Goal: Task Accomplishment & Management: Complete application form

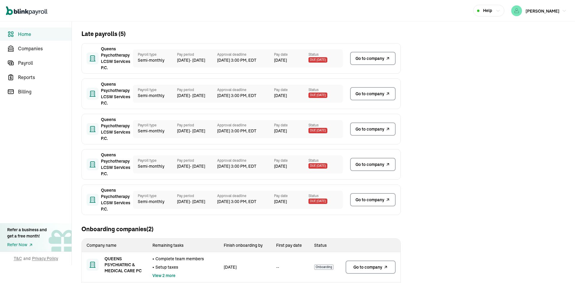
scroll to position [68, 0]
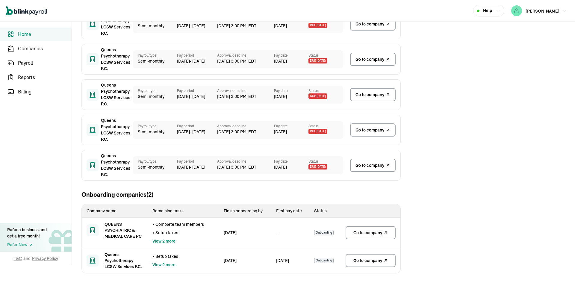
click at [382, 231] on span "Go to company" at bounding box center [367, 233] width 29 height 6
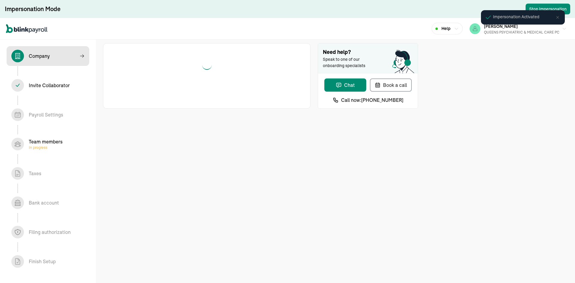
select select "S-Corporation"
select select "Health Care"
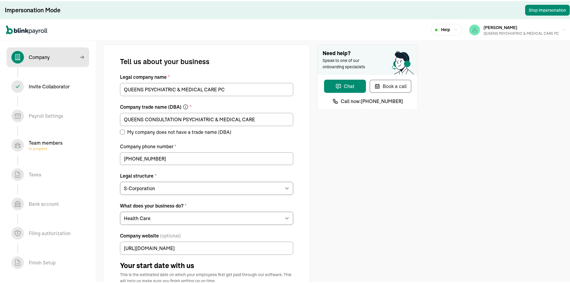
click at [39, 139] on div "Team members In progress" at bounding box center [46, 144] width 34 height 12
select select "contractor"
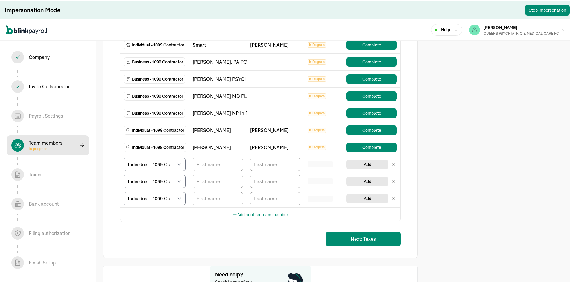
scroll to position [270, 0]
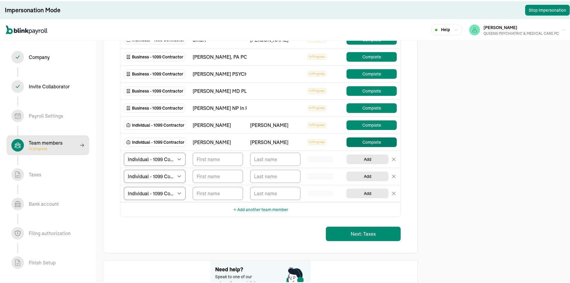
click at [352, 141] on button "Complete" at bounding box center [372, 141] width 50 height 10
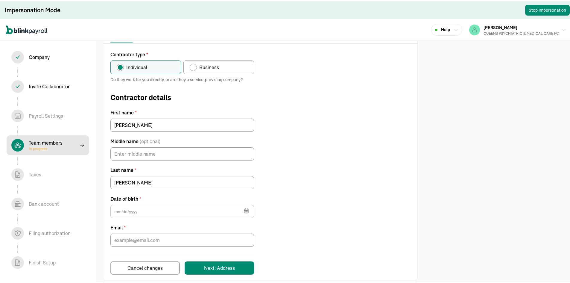
scroll to position [62, 0]
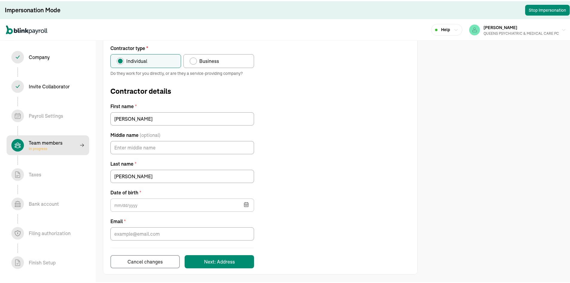
click at [214, 61] on span "Business" at bounding box center [209, 59] width 20 height 7
click at [194, 61] on input "Business" at bounding box center [192, 58] width 5 height 5
radio input "true"
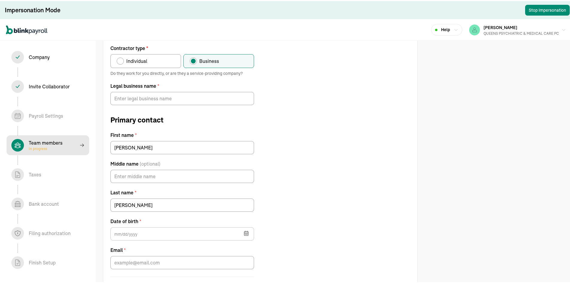
click at [174, 58] on label "Individual" at bounding box center [146, 60] width 71 height 14
click at [121, 58] on input "Individual" at bounding box center [118, 58] width 5 height 5
radio input "true"
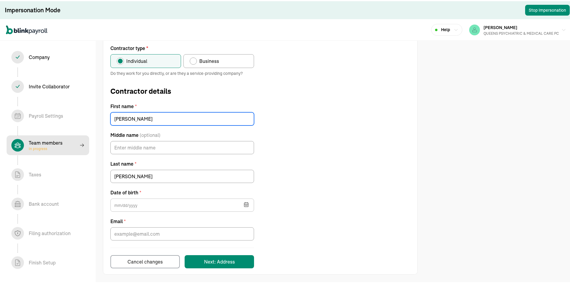
drag, startPoint x: 145, startPoint y: 118, endPoint x: 41, endPoint y: 116, distance: 103.3
click at [41, 116] on section "Impersonation Mode Stop Impersonation Help IRINA DAVIDOFF QUEENS PSYCHIATRIC & …" at bounding box center [287, 110] width 575 height 345
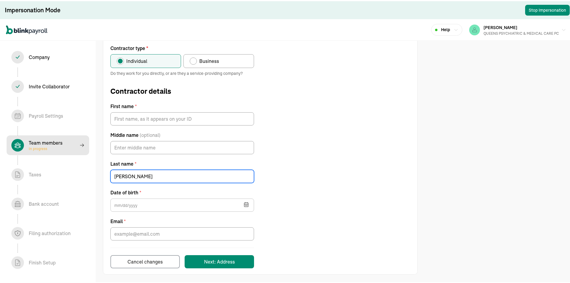
drag, startPoint x: 142, startPoint y: 177, endPoint x: 55, endPoint y: 167, distance: 86.8
click at [55, 170] on section "Impersonation Mode Stop Impersonation Help IRINA DAVIDOFF QUEENS PSYCHIATRIC & …" at bounding box center [287, 110] width 575 height 345
click at [295, 57] on div "Contractor type * Individual Business Do they work for you directly, or are the…" at bounding box center [260, 155] width 314 height 224
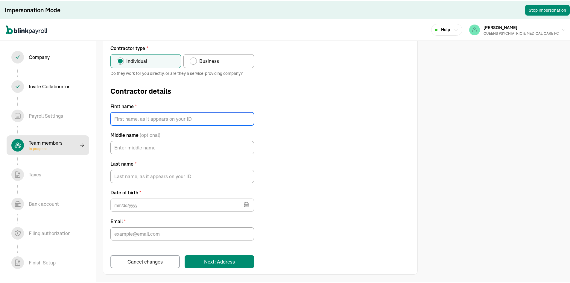
click at [148, 119] on input "First name *" at bounding box center [183, 117] width 144 height 13
click at [344, 65] on div "Contractor type * Individual Business Do they work for you directly, or are the…" at bounding box center [260, 155] width 314 height 224
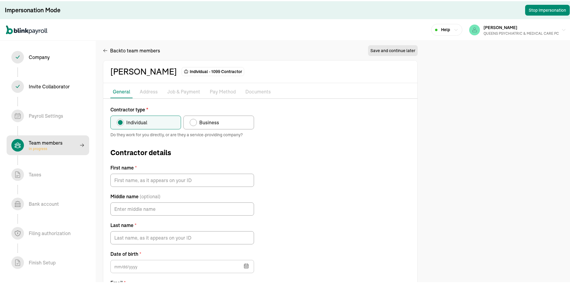
scroll to position [0, 0]
click at [213, 121] on span "Business" at bounding box center [209, 122] width 20 height 7
click at [194, 121] on input "Business" at bounding box center [192, 120] width 5 height 5
radio input "true"
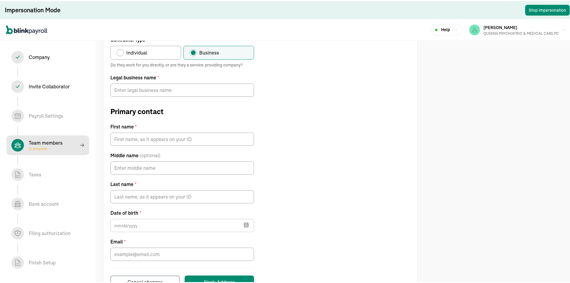
scroll to position [60, 0]
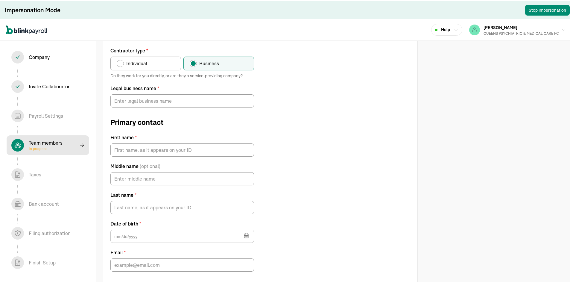
click at [166, 63] on label "Individual" at bounding box center [146, 62] width 71 height 14
click at [121, 63] on input "Individual" at bounding box center [118, 60] width 5 height 5
radio input "true"
type input "david"
type input "singletary"
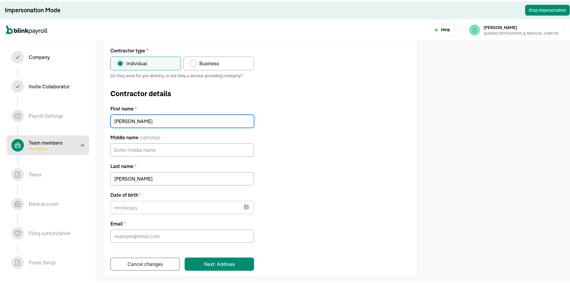
drag, startPoint x: 147, startPoint y: 120, endPoint x: 79, endPoint y: 120, distance: 68.3
click at [79, 120] on section "Impersonation Mode Stop Impersonation Help IRINA DAVIDOFF QUEENS PSYCHIATRIC & …" at bounding box center [287, 112] width 575 height 345
type input "Justina"
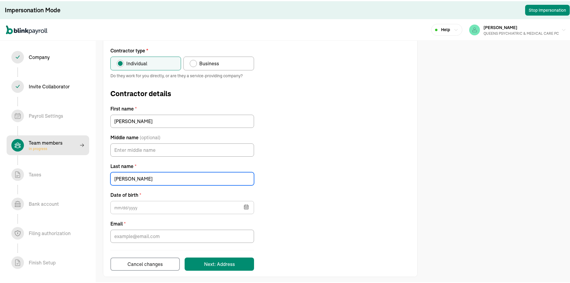
drag, startPoint x: 149, startPoint y: 175, endPoint x: 104, endPoint y: 176, distance: 45.2
click at [104, 176] on div "Contractor type * Individual Business Do they work for you directly, or are the…" at bounding box center [260, 158] width 314 height 224
type input "Momah"
click at [377, 119] on div "Contractor type * Individual Business Do they work for you directly, or are the…" at bounding box center [260, 158] width 314 height 224
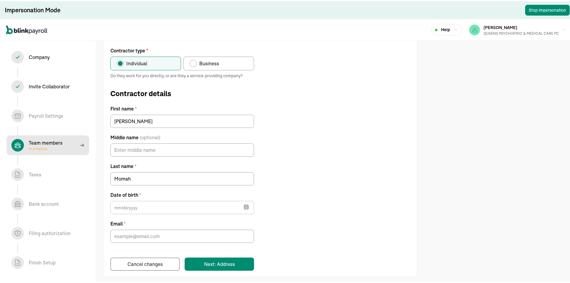
click at [228, 60] on label "Business" at bounding box center [219, 62] width 71 height 14
click at [194, 60] on input "Business" at bounding box center [192, 60] width 5 height 5
radio input "true"
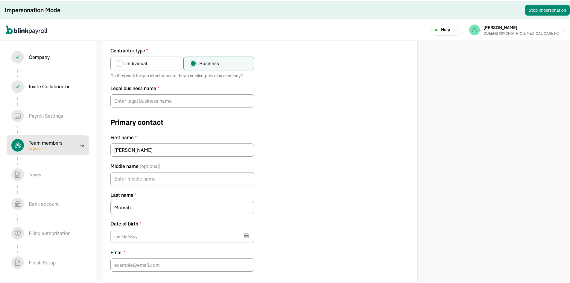
click at [155, 62] on label "Individual" at bounding box center [146, 62] width 71 height 14
click at [121, 62] on input "Individual" at bounding box center [118, 60] width 5 height 5
radio input "true"
type input "david"
type input "singletary"
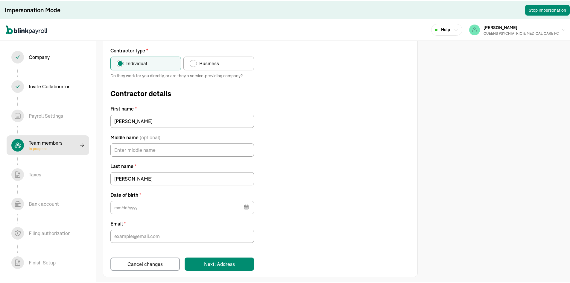
click at [236, 66] on label "Business" at bounding box center [219, 62] width 71 height 14
click at [194, 63] on input "Business" at bounding box center [192, 60] width 5 height 5
radio input "true"
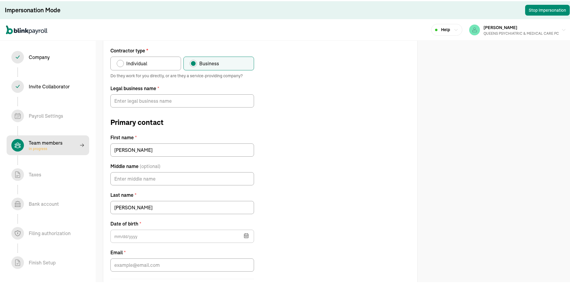
click at [154, 66] on label "Individual" at bounding box center [146, 62] width 71 height 14
click at [121, 63] on input "Individual" at bounding box center [118, 60] width 5 height 5
radio input "true"
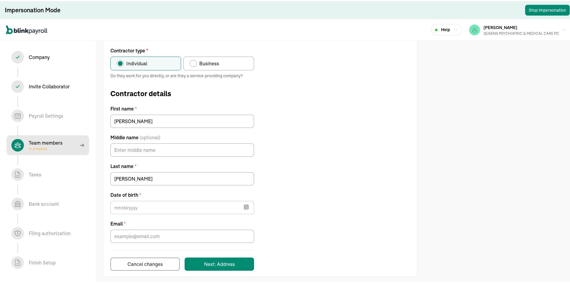
click at [154, 66] on label "Individual" at bounding box center [146, 62] width 71 height 14
click at [121, 63] on input "Individual" at bounding box center [118, 60] width 5 height 5
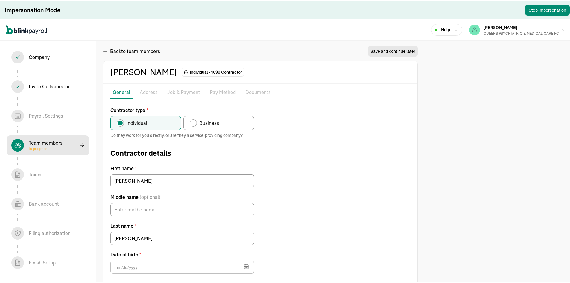
scroll to position [0, 0]
click at [108, 50] on div "Back to team members" at bounding box center [131, 50] width 57 height 7
drag, startPoint x: 148, startPoint y: 181, endPoint x: 81, endPoint y: 171, distance: 67.8
click at [81, 173] on section "Impersonation Mode Stop Impersonation Help IRINA DAVIDOFF QUEENS PSYCHIATRIC & …" at bounding box center [287, 172] width 575 height 345
type input "Justina"
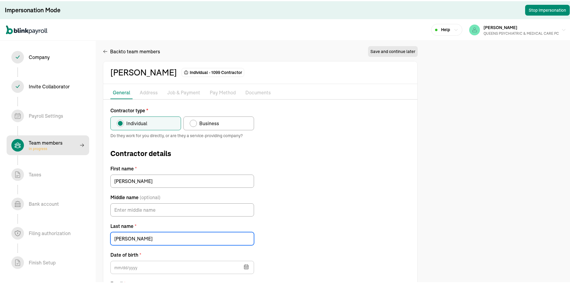
drag, startPoint x: 159, startPoint y: 240, endPoint x: 102, endPoint y: 240, distance: 57.2
click at [102, 240] on div "Back to team members Save and continue later david singletary Individual - 1099…" at bounding box center [260, 190] width 329 height 312
type input "Momah"
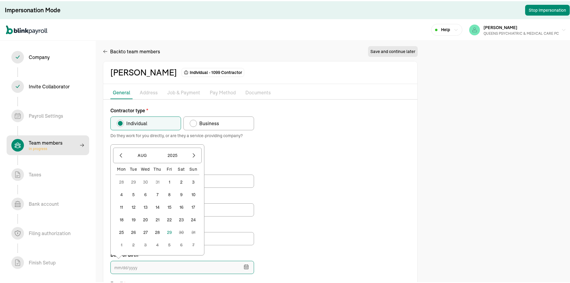
click at [146, 268] on input "text" at bounding box center [183, 266] width 144 height 13
click at [173, 158] on button "2025" at bounding box center [172, 154] width 29 height 11
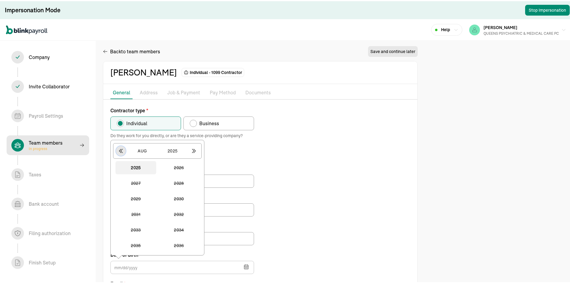
click at [120, 150] on icon "button" at bounding box center [120, 150] width 3 height 4
click at [184, 247] on button "1988" at bounding box center [179, 244] width 41 height 13
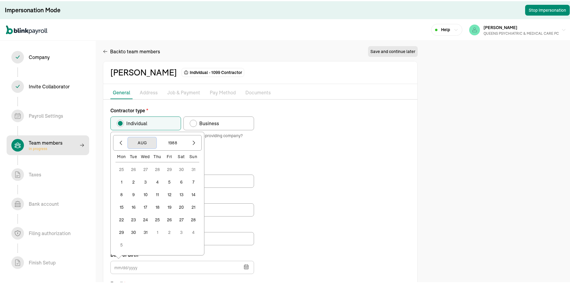
click at [144, 143] on button "Aug" at bounding box center [142, 141] width 29 height 11
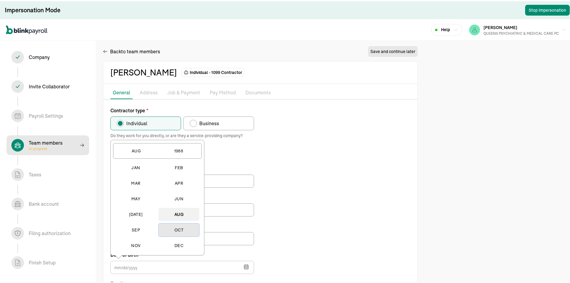
click at [177, 230] on button "Oct" at bounding box center [179, 228] width 41 height 13
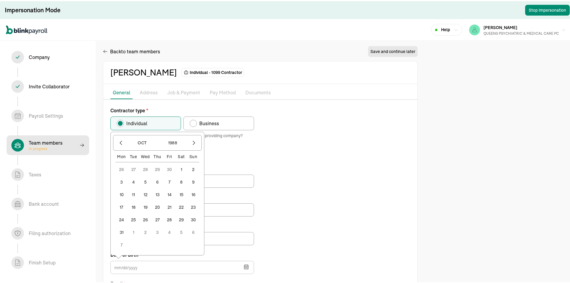
click at [193, 178] on button "9" at bounding box center [193, 181] width 12 height 12
type input "10/09/1988"
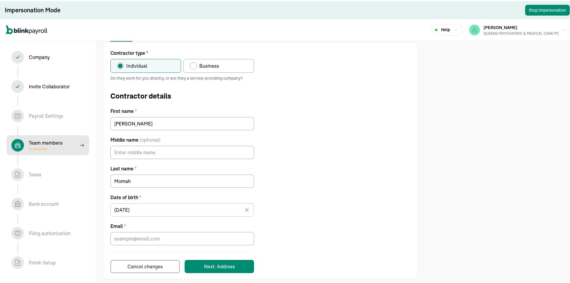
scroll to position [60, 0]
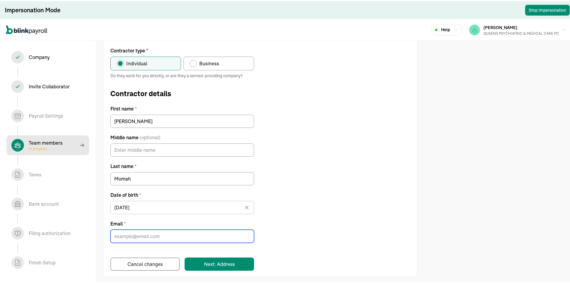
click at [167, 230] on input "Email *" at bounding box center [183, 234] width 144 height 13
paste input "momahja@gmail.com"
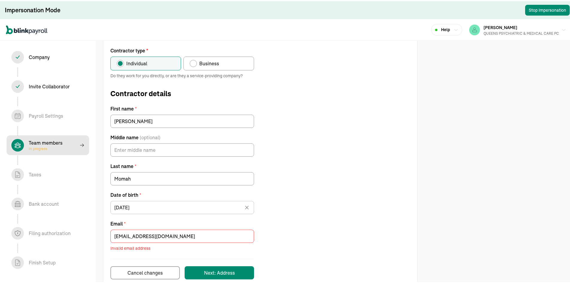
click at [173, 221] on label "Email *" at bounding box center [183, 222] width 144 height 7
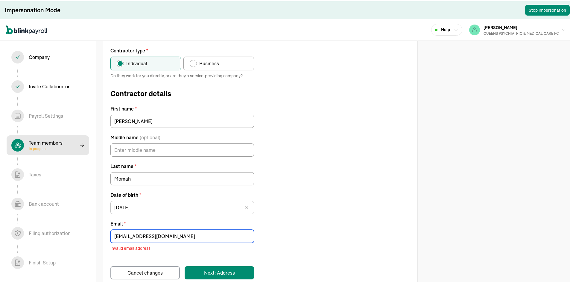
click at [173, 228] on input "momahja@gmail.com" at bounding box center [183, 234] width 144 height 13
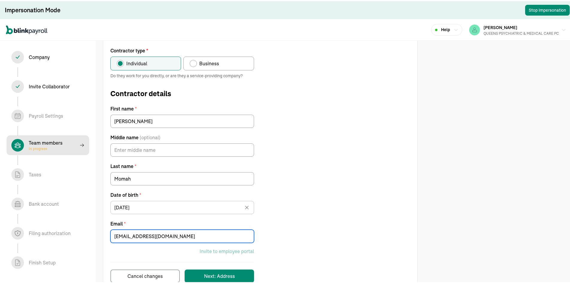
type input "momahja@gmail.com"
click at [347, 135] on div "Contractor type * Individual Business Do they work for you directly, or are the…" at bounding box center [260, 164] width 314 height 236
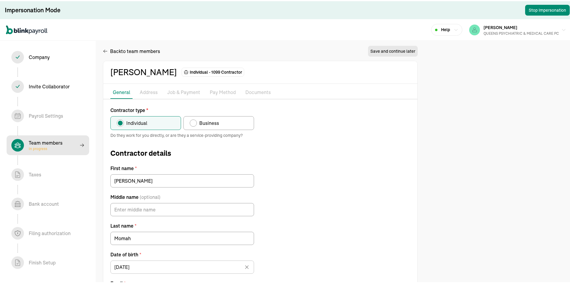
scroll to position [0, 0]
click at [114, 49] on span "Back to team members" at bounding box center [135, 50] width 50 height 7
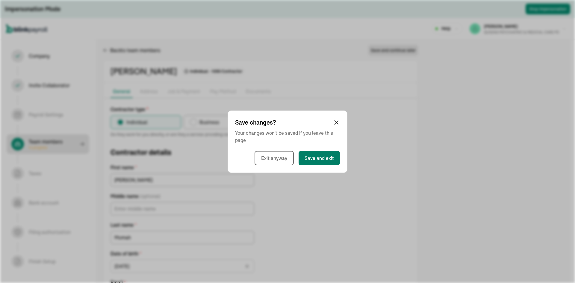
select select "contractor"
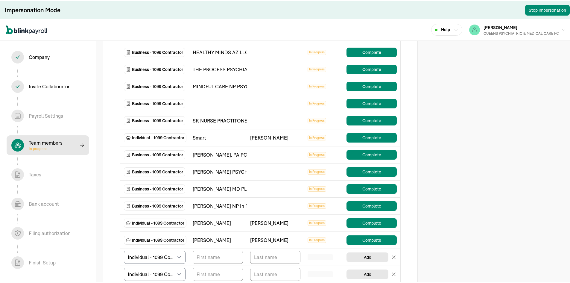
scroll to position [180, 0]
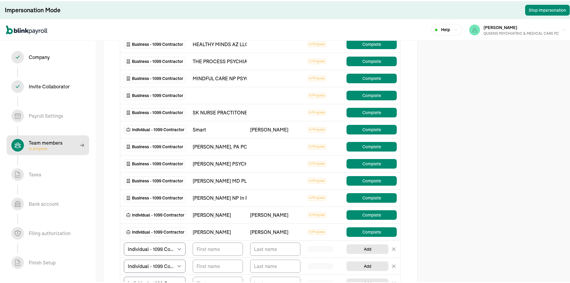
click at [204, 231] on div "david" at bounding box center [218, 230] width 50 height 7
click at [297, 234] on div "singletary" at bounding box center [275, 230] width 50 height 7
click at [309, 228] on td "In Progress" at bounding box center [323, 231] width 39 height 17
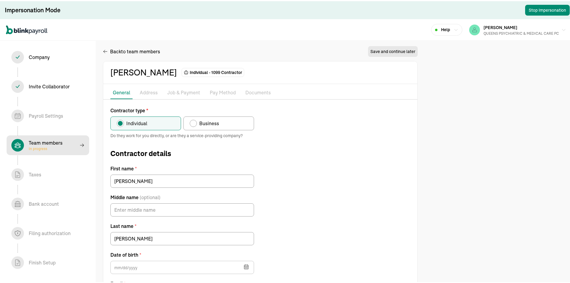
click at [154, 92] on p "Address" at bounding box center [149, 92] width 18 height 8
click at [172, 89] on p "Job & Payment" at bounding box center [183, 92] width 33 height 8
click at [214, 92] on p "Pay Method" at bounding box center [223, 92] width 26 height 8
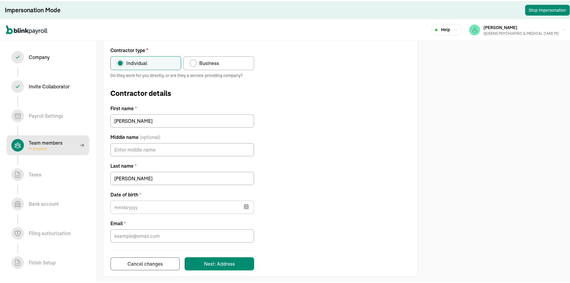
scroll to position [62, 0]
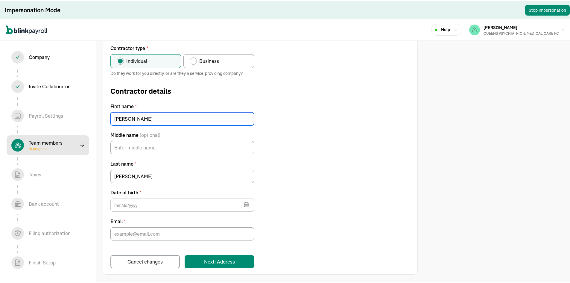
drag, startPoint x: 130, startPoint y: 118, endPoint x: 94, endPoint y: 122, distance: 36.1
click at [94, 122] on section "Impersonation Mode Stop Impersonation Help IRINA DAVIDOFF QUEENS PSYCHIATRIC & …" at bounding box center [287, 110] width 575 height 345
type input "Justina"
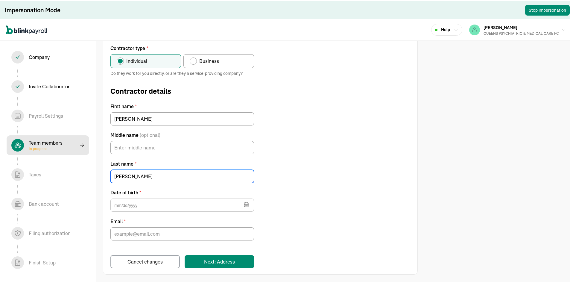
drag, startPoint x: 122, startPoint y: 172, endPoint x: 105, endPoint y: 167, distance: 18.4
click at [103, 170] on div "david singletary Individual - 1099 Contractor Pay Stubs General Address Job & P…" at bounding box center [260, 136] width 315 height 276
type input "Momah"
click at [135, 203] on input "text" at bounding box center [183, 203] width 144 height 13
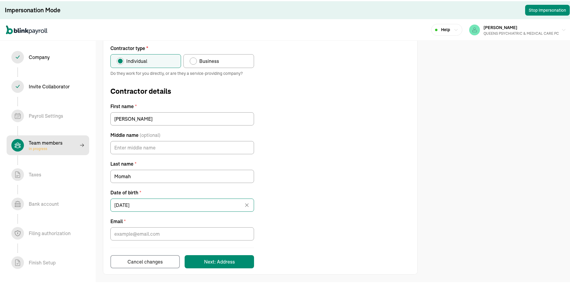
type input "10/09/1988"
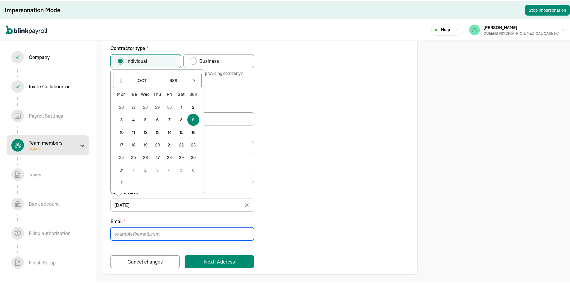
click at [146, 238] on input "Email *" at bounding box center [183, 232] width 144 height 13
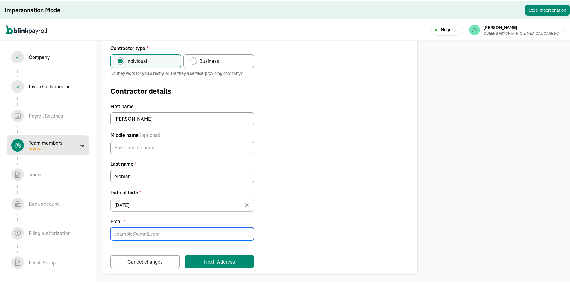
paste input "momahja@gmail.com"
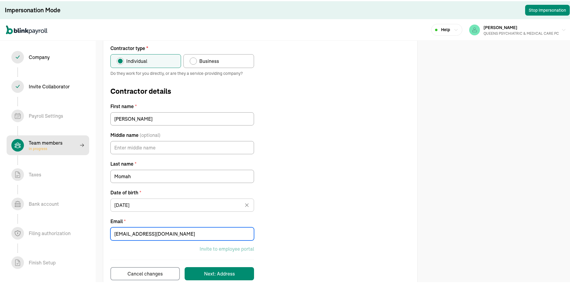
type input "momahja@gmail.com"
click at [336, 202] on div "Contractor type * Individual Business Do they work for you directly, or are the…" at bounding box center [260, 161] width 314 height 236
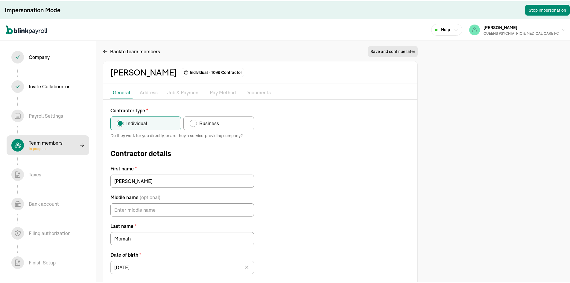
scroll to position [74, 0]
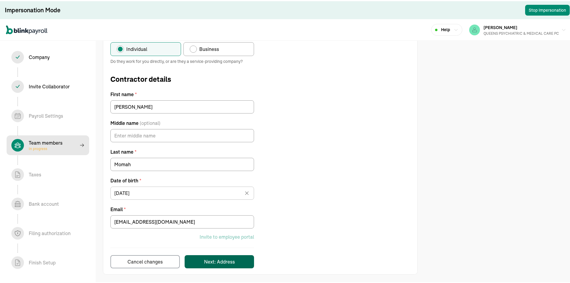
click at [242, 266] on button "Next: Address" at bounding box center [219, 260] width 69 height 13
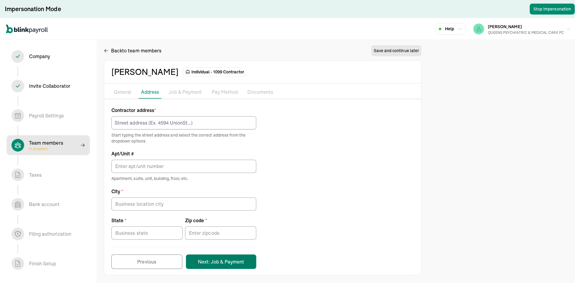
scroll to position [0, 0]
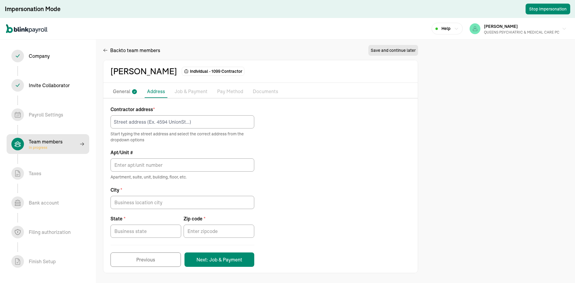
click at [128, 94] on p "General" at bounding box center [121, 92] width 17 height 8
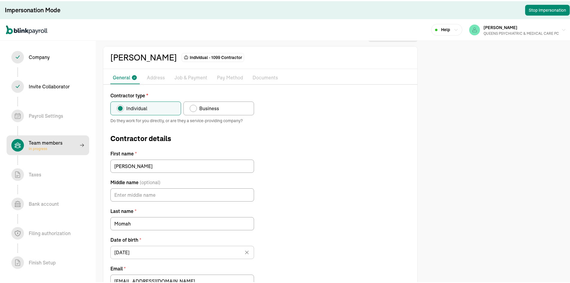
scroll to position [14, 0]
click at [210, 107] on span "Business" at bounding box center [209, 107] width 20 height 7
click at [194, 107] on input "Business" at bounding box center [192, 106] width 5 height 5
radio input "true"
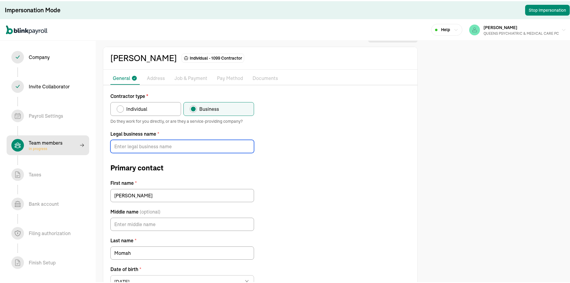
click at [142, 142] on input "Legal business name *" at bounding box center [183, 145] width 144 height 13
paste input "SELECT PSYCHIATRY LLC"
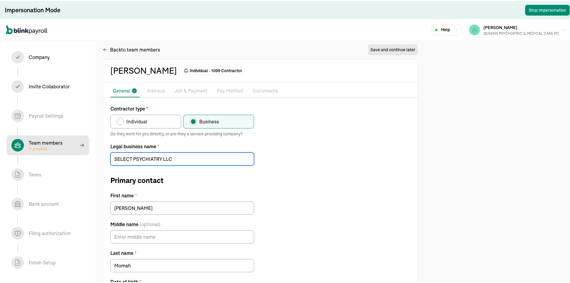
scroll to position [0, 0]
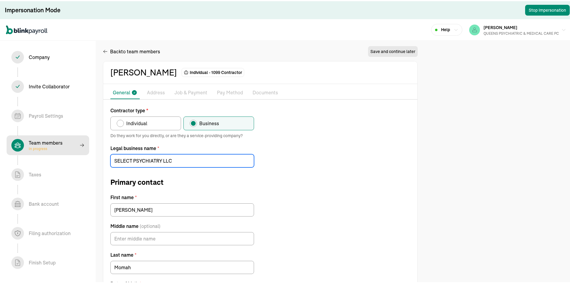
type input "SELECT PSYCHIATRY LLC"
click at [196, 175] on form "Contractor type * Individual Business Do they work for you directly, or are the…" at bounding box center [183, 238] width 144 height 264
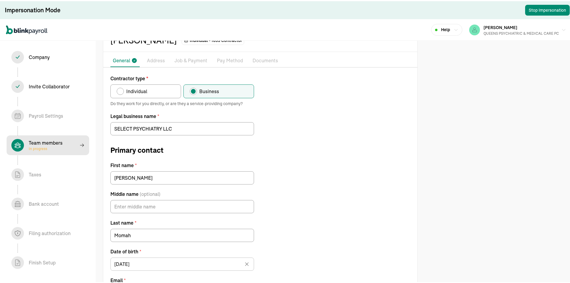
scroll to position [103, 0]
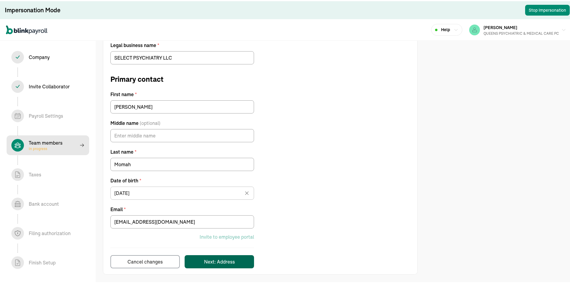
click at [238, 256] on button "Next: Address" at bounding box center [219, 260] width 69 height 13
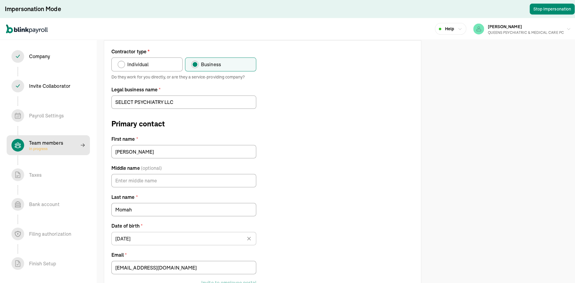
scroll to position [0, 0]
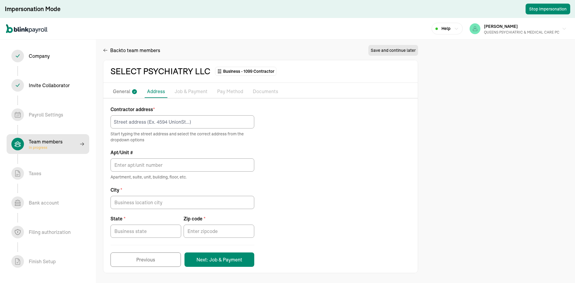
click at [125, 92] on p "General" at bounding box center [121, 92] width 17 height 8
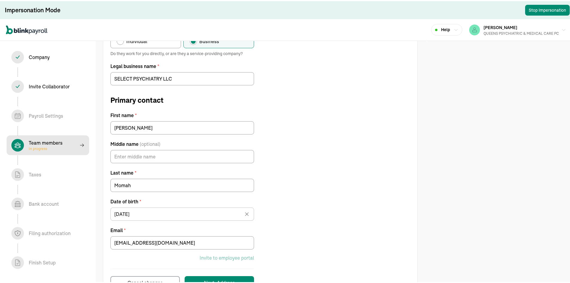
scroll to position [90, 0]
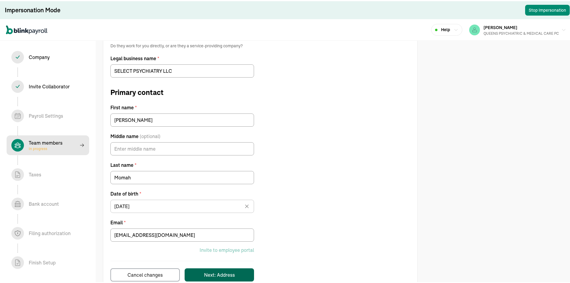
click at [233, 268] on button "Next: Address" at bounding box center [219, 273] width 69 height 13
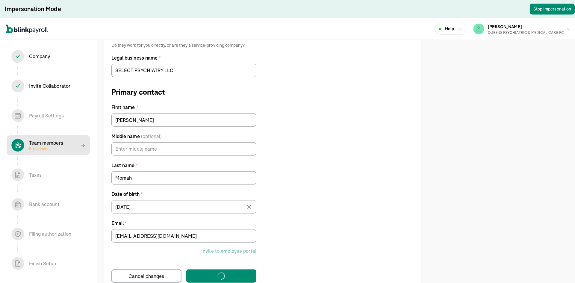
scroll to position [0, 0]
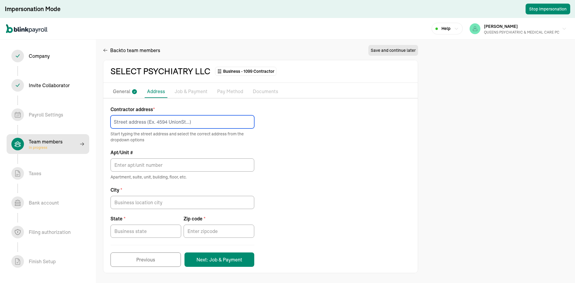
click at [187, 121] on input at bounding box center [183, 121] width 144 height 13
paste input "2818 Miles AVE"
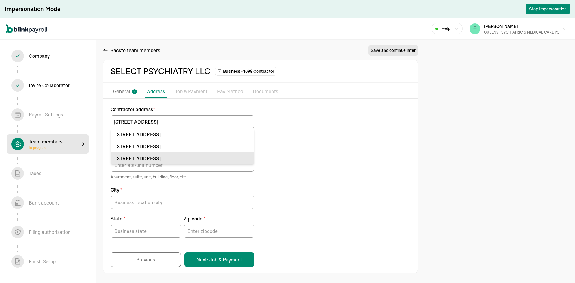
click at [187, 160] on div "2818 Miles Ave Bronx, NY 10465" at bounding box center [182, 158] width 134 height 7
type input "2818 Miles Ave"
type input "Bronx"
type input "NY"
type input "10465"
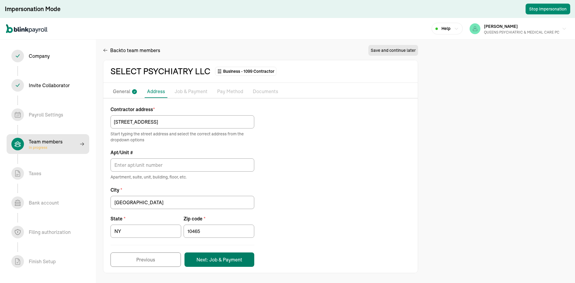
click at [234, 258] on button "Next: Job & Payment" at bounding box center [219, 259] width 70 height 14
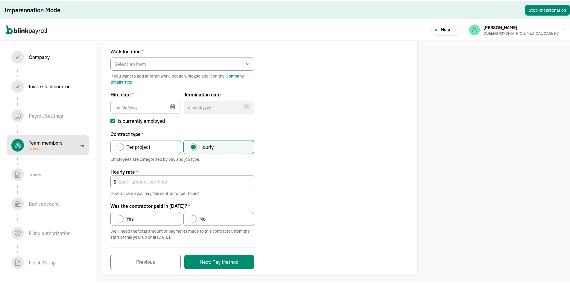
scroll to position [66, 0]
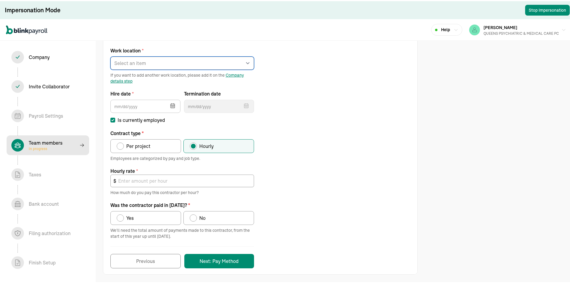
click at [151, 62] on select "Select an item REGO PARK 2751 S Ocean Dr Apt 9075 25 W 68th St 2751 S Ocean Dr …" at bounding box center [183, 61] width 144 height 13
select select "Works from home"
click at [111, 55] on select "Select an item REGO PARK 2751 S Ocean Dr Apt 9075 25 W 68th St 2751 S Ocean Dr …" at bounding box center [183, 61] width 144 height 13
click at [164, 105] on button "button" at bounding box center [172, 104] width 17 height 16
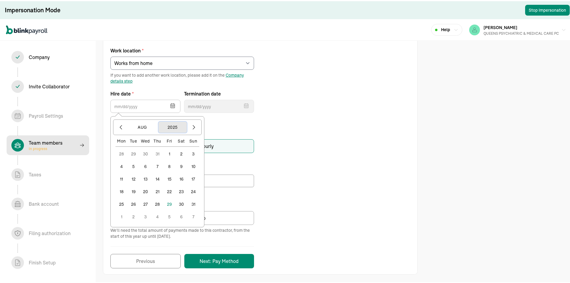
click at [169, 125] on button "2025" at bounding box center [172, 125] width 29 height 11
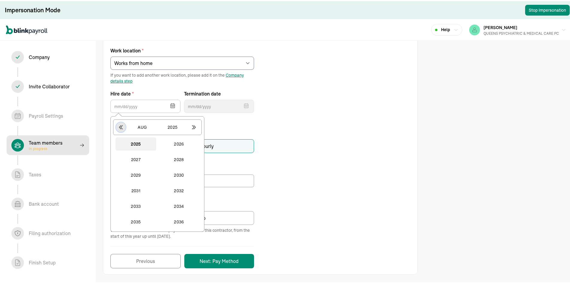
click at [122, 124] on icon "button" at bounding box center [121, 126] width 6 height 6
click at [182, 223] on button "2024" at bounding box center [179, 220] width 41 height 13
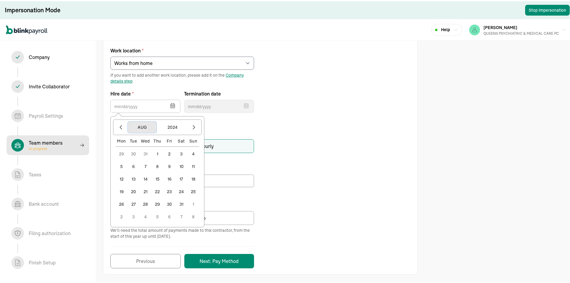
click at [140, 125] on button "Aug" at bounding box center [142, 125] width 29 height 11
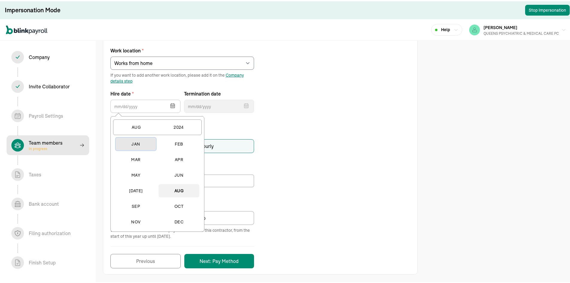
click at [142, 140] on button "Jan" at bounding box center [136, 142] width 41 height 13
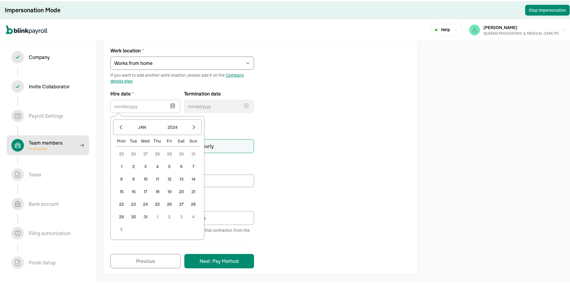
click at [122, 165] on button "1" at bounding box center [122, 165] width 12 height 12
type input "01/01/2024"
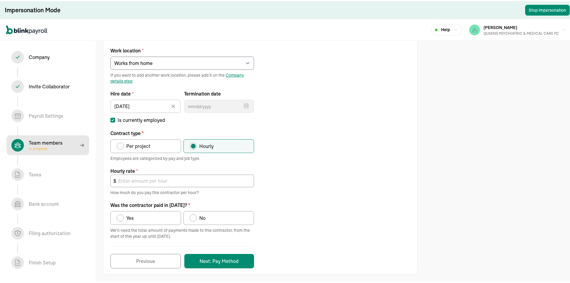
click at [135, 148] on span "Per project" at bounding box center [138, 144] width 24 height 7
click at [121, 146] on input "Per project" at bounding box center [118, 143] width 5 height 5
radio input "true"
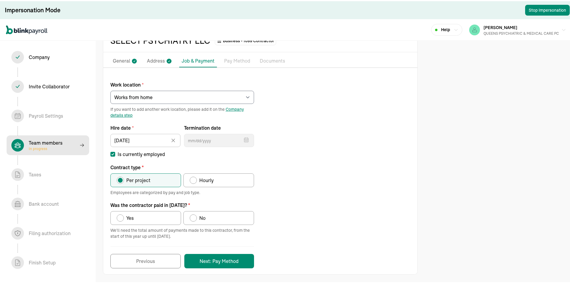
scroll to position [32, 0]
click at [132, 211] on label "Yes" at bounding box center [146, 217] width 71 height 14
click at [121, 213] on input "Yes" at bounding box center [118, 215] width 5 height 5
radio input "true"
click at [220, 256] on button "Next: Pay Method" at bounding box center [219, 260] width 70 height 14
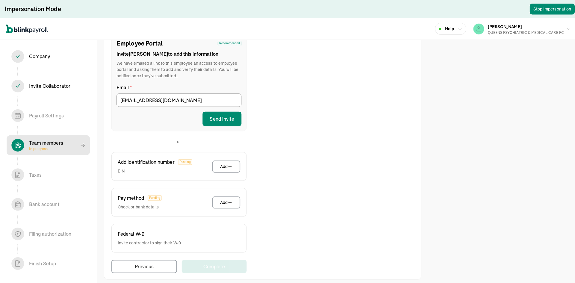
scroll to position [76, 0]
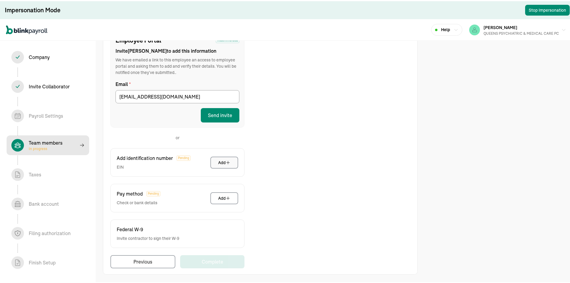
click at [228, 157] on button "Add" at bounding box center [225, 161] width 28 height 12
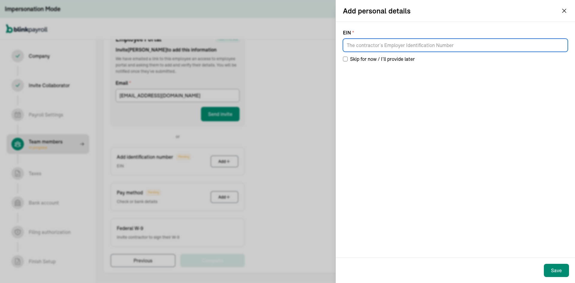
click at [399, 43] on input at bounding box center [455, 45] width 225 height 13
paste input "92-0874875"
type input "92-0874875"
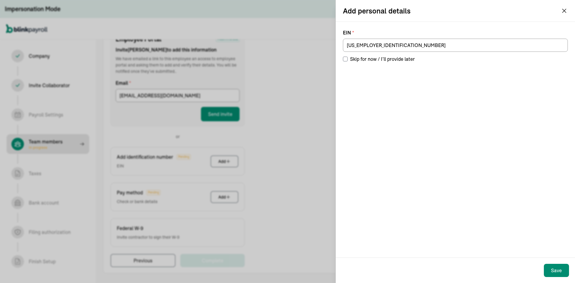
drag, startPoint x: 385, startPoint y: 196, endPoint x: 385, endPoint y: 193, distance: 3.9
click at [385, 193] on div "EIN * 92-0874875 Skip for now / I’ll provide later" at bounding box center [455, 140] width 239 height 236
click at [556, 270] on div "Save" at bounding box center [556, 270] width 11 height 7
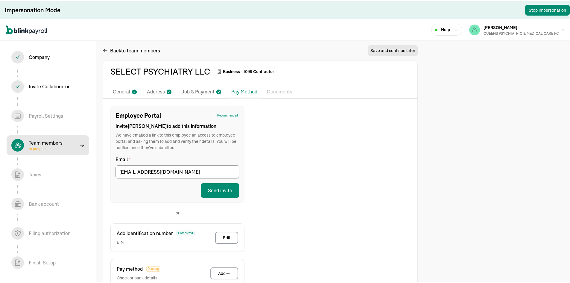
scroll to position [0, 0]
select select "contractor"
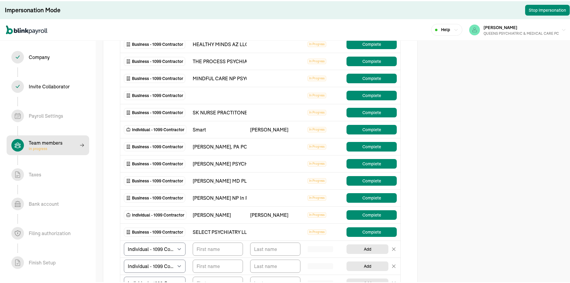
scroll to position [210, 0]
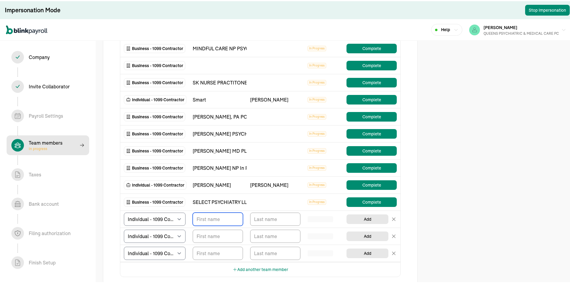
click at [209, 215] on input "TextInput" at bounding box center [218, 217] width 50 height 13
paste input "Marta"
type input "Marta"
click at [276, 218] on input "TextInput" at bounding box center [275, 217] width 50 height 13
paste input "Partyka"
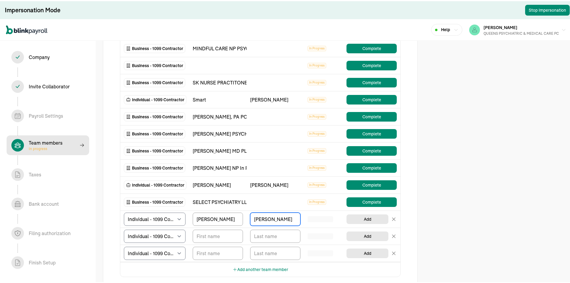
type input "Partyka"
click at [500, 122] on div "Add Employees & Contractors Tell us about your team and their pay details We've…" at bounding box center [287, 92] width 575 height 604
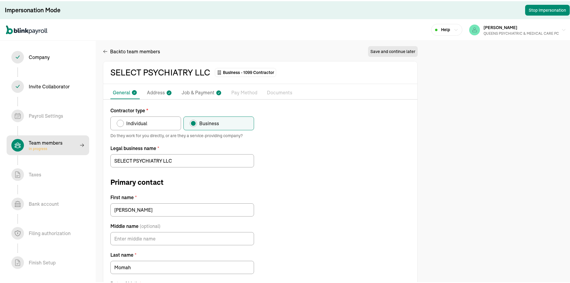
click at [160, 124] on label "Individual" at bounding box center [146, 122] width 71 height 14
click at [121, 123] on input "Individual" at bounding box center [118, 120] width 5 height 5
radio input "true"
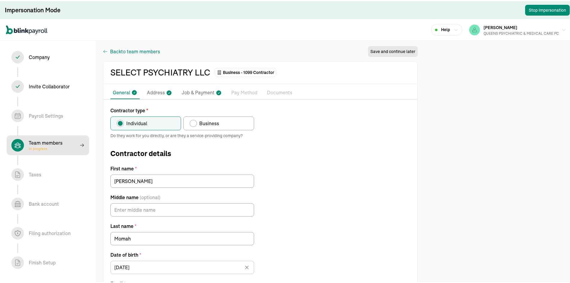
click at [125, 48] on span "to team members" at bounding box center [140, 50] width 39 height 7
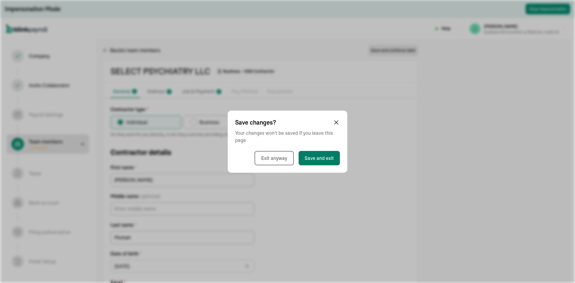
select select "contractor"
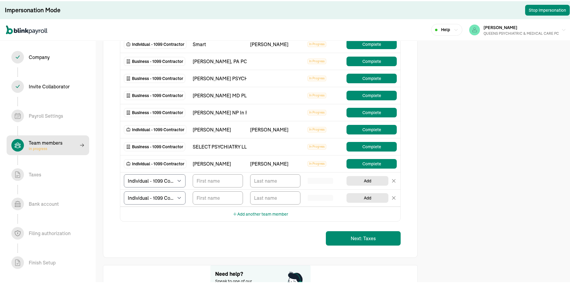
scroll to position [299, 0]
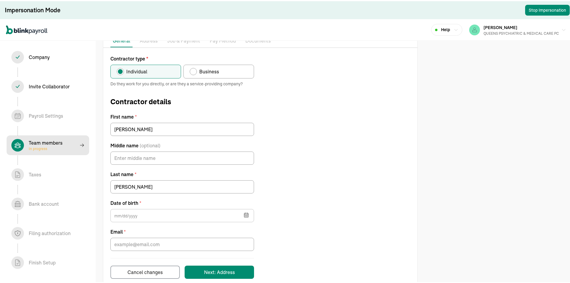
scroll to position [62, 0]
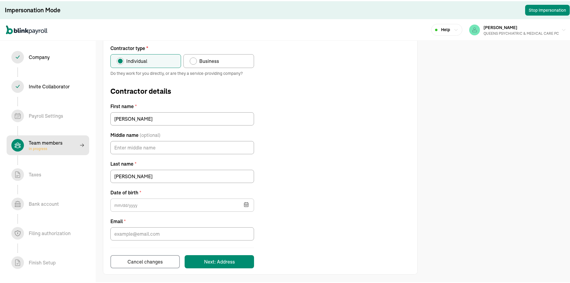
click at [224, 54] on label "Business" at bounding box center [219, 60] width 71 height 14
click at [194, 56] on input "Business" at bounding box center [192, 58] width 5 height 5
radio input "true"
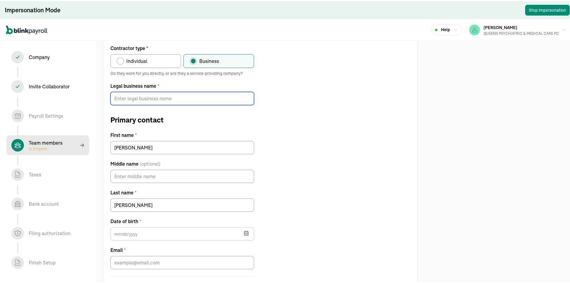
click at [136, 95] on input "Legal business name *" at bounding box center [183, 97] width 144 height 13
paste input "MNP MEDICAL SERVICES LLC"
type input "MNP MEDICAL SERVICES LLC"
click at [382, 119] on div "Contractor type * Individual Business Do they work for you directly, or are the…" at bounding box center [260, 169] width 314 height 252
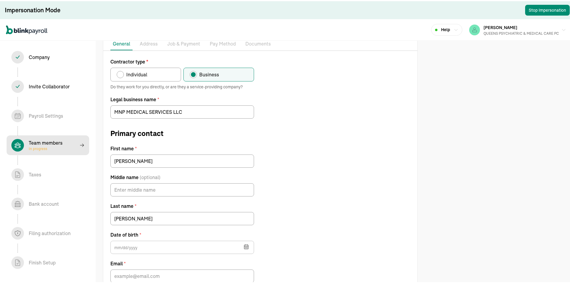
scroll to position [91, 0]
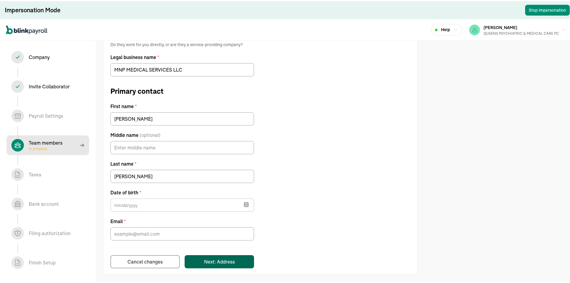
click at [228, 261] on div "Next: Address" at bounding box center [219, 260] width 31 height 7
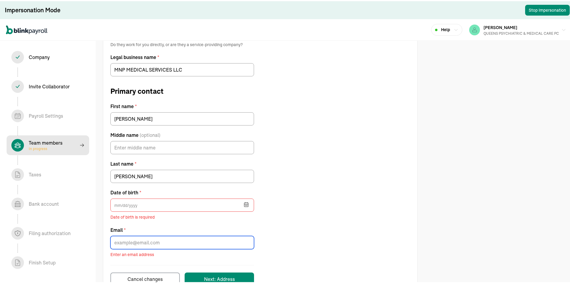
click at [136, 239] on input "Email *" at bounding box center [183, 241] width 144 height 13
paste input "martapartyka@aol.com"
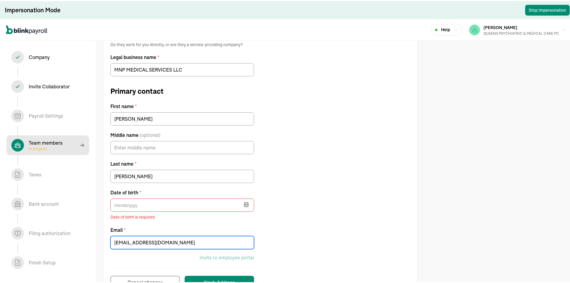
type input "martapartyka@aol.com"
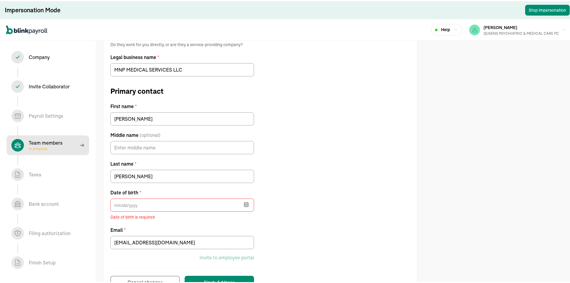
click at [350, 171] on div "Contractor type * Individual Business Do they work for you directly, or are the…" at bounding box center [260, 151] width 314 height 273
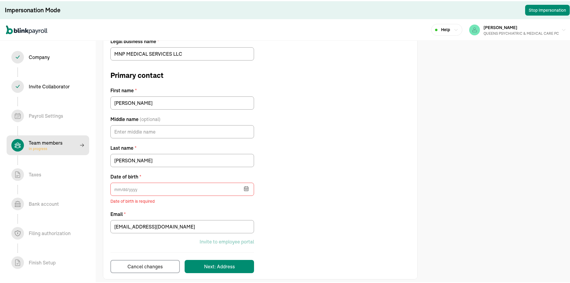
scroll to position [112, 0]
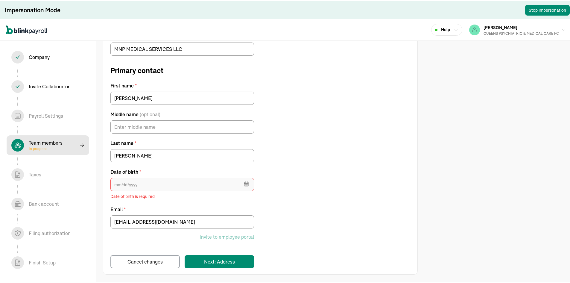
click at [152, 178] on input "text" at bounding box center [183, 183] width 144 height 13
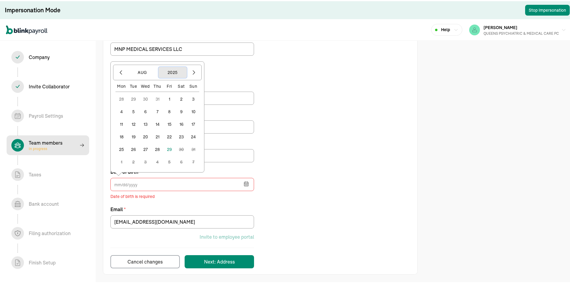
click at [169, 68] on button "2025" at bounding box center [172, 71] width 29 height 11
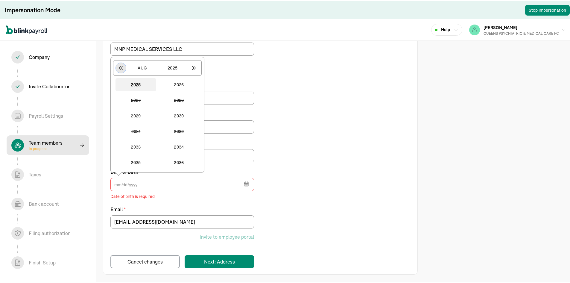
click at [122, 67] on icon "button" at bounding box center [121, 67] width 6 height 6
click at [195, 65] on icon "button" at bounding box center [194, 67] width 6 height 6
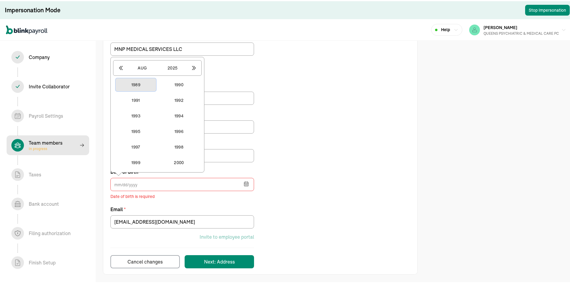
click at [142, 83] on button "1989" at bounding box center [136, 83] width 41 height 13
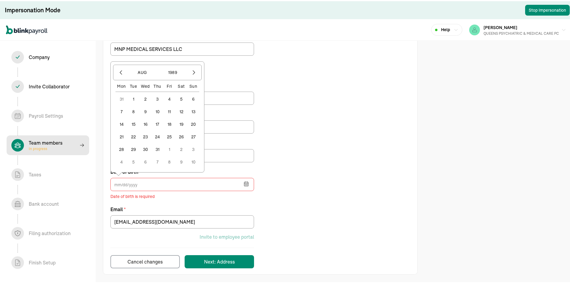
click at [145, 106] on button "9" at bounding box center [146, 111] width 12 height 12
type input "08/09/1989"
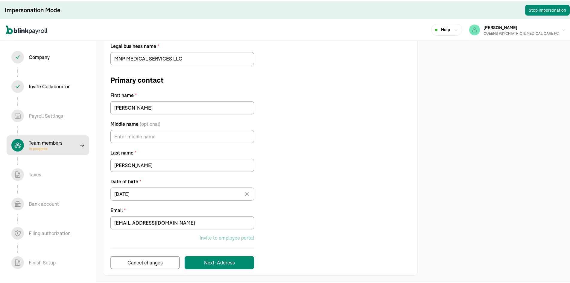
scroll to position [103, 0]
click at [231, 258] on div "Next: Address" at bounding box center [219, 260] width 31 height 7
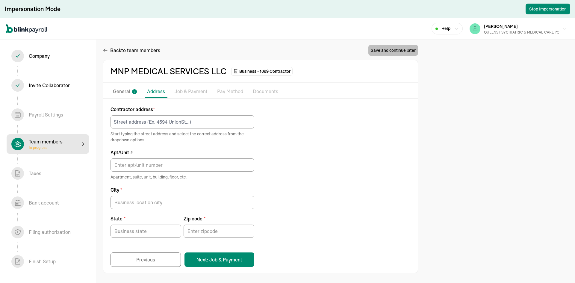
select select "contractor"
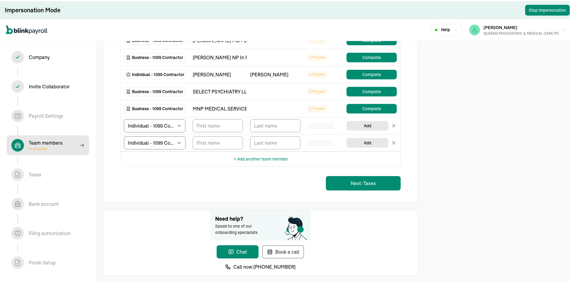
scroll to position [321, 0]
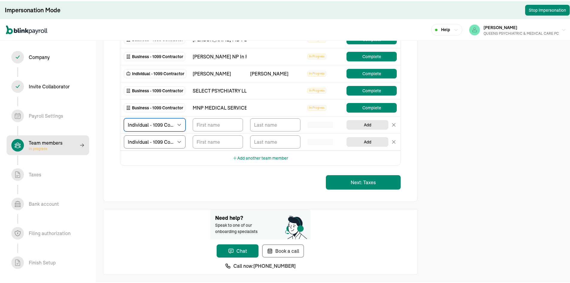
click at [182, 121] on select "Select W2 Employee Individual - 1099 Contractor Business - 1099 Contractor" at bounding box center [155, 123] width 62 height 13
select select "businessVendor"
click at [124, 117] on select "Select W2 Employee Individual - 1099 Contractor Business - 1099 Contractor" at bounding box center [155, 123] width 62 height 13
click at [221, 127] on input "TextInput" at bounding box center [218, 123] width 50 height 13
paste input "M and M Psychiatric Nurse Practitioner Services PLLC"
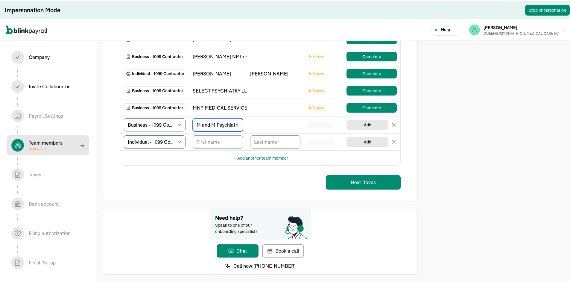
scroll to position [0, 73]
type input "M and M Psychiatric Nurse Practitioner Services PLLC"
click at [382, 125] on button "Add" at bounding box center [368, 124] width 42 height 10
click at [376, 125] on button "Add" at bounding box center [368, 124] width 42 height 10
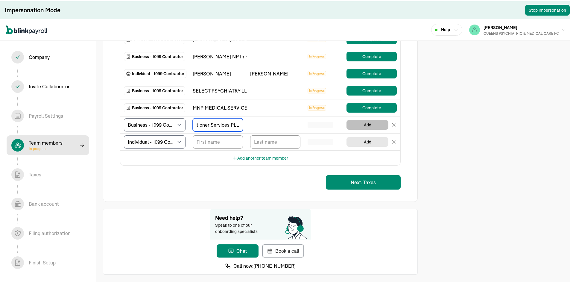
click at [376, 125] on button "Add" at bounding box center [368, 124] width 42 height 10
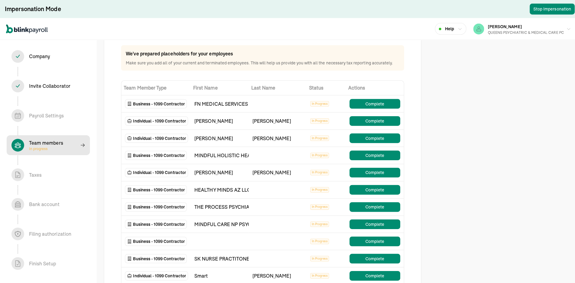
scroll to position [0, 0]
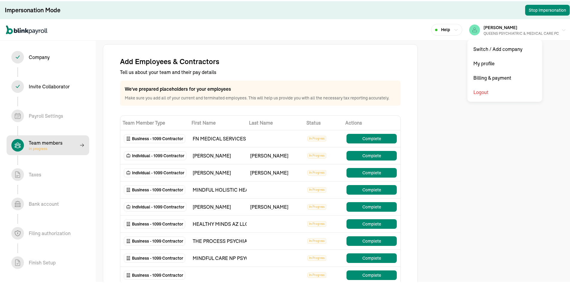
click at [530, 32] on div "QUEENS PSYCHIATRIC & MEDICAL CARE PC" at bounding box center [521, 32] width 75 height 5
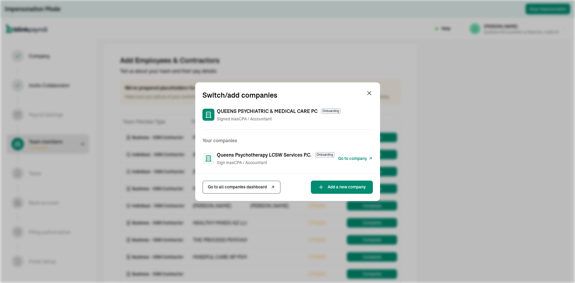
click at [353, 158] on span "Go to company" at bounding box center [352, 158] width 29 height 6
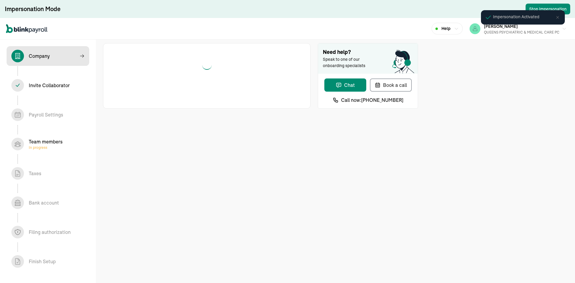
select select "S-Corporation"
select select "Health Care"
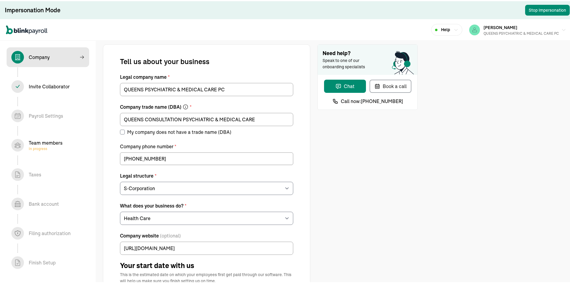
click at [39, 139] on div "Team members In progress" at bounding box center [46, 144] width 34 height 12
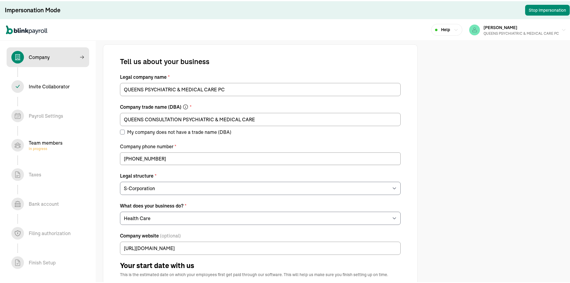
select select "contractor"
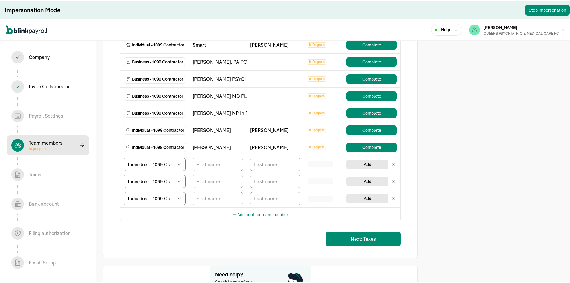
scroll to position [270, 0]
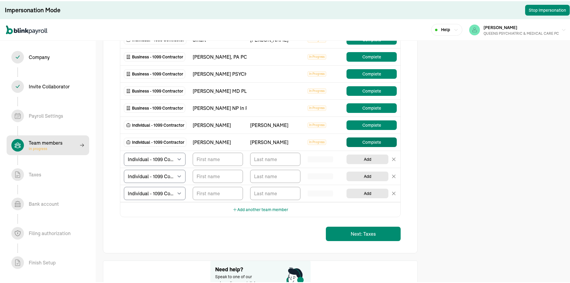
click at [352, 141] on button "Complete" at bounding box center [372, 141] width 50 height 10
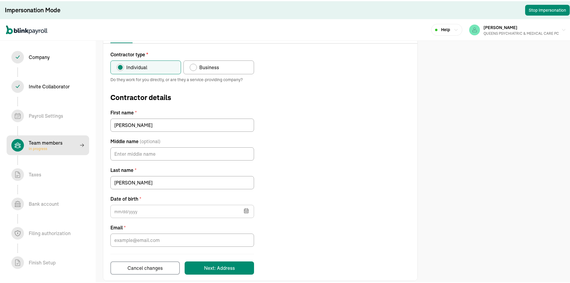
scroll to position [62, 0]
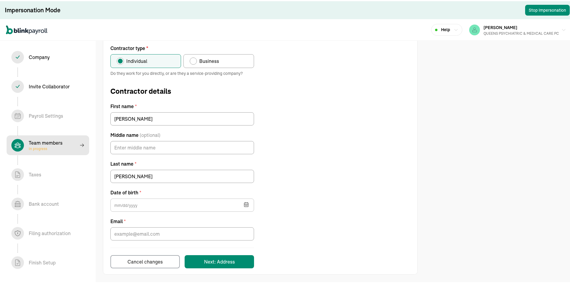
click at [214, 61] on span "Business" at bounding box center [209, 59] width 20 height 7
click at [194, 61] on input "Business" at bounding box center [192, 58] width 5 height 5
radio input "true"
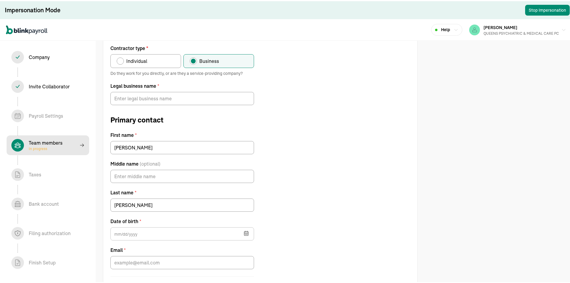
click at [174, 58] on label "Individual" at bounding box center [146, 60] width 71 height 14
click at [121, 58] on input "Individual" at bounding box center [118, 58] width 5 height 5
radio input "true"
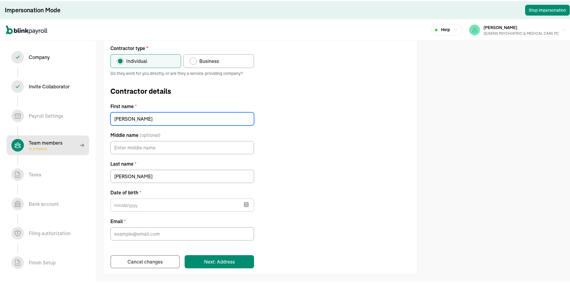
drag, startPoint x: 138, startPoint y: 116, endPoint x: 41, endPoint y: 116, distance: 96.4
click at [41, 116] on section "Impersonation Mode Stop Impersonation Help IRINA DAVIDOFF QUEENS PSYCHIATRIC & …" at bounding box center [287, 110] width 575 height 345
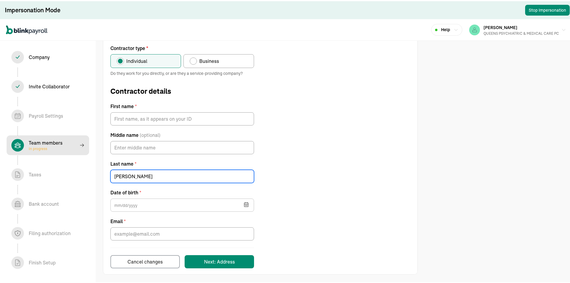
drag, startPoint x: 142, startPoint y: 177, endPoint x: 55, endPoint y: 168, distance: 86.7
click at [55, 170] on section "Impersonation Mode Stop Impersonation Help IRINA DAVIDOFF QUEENS PSYCHIATRIC & …" at bounding box center [287, 110] width 575 height 345
click at [295, 57] on div "Contractor type * Individual Business Do they work for you directly, or are the…" at bounding box center [260, 155] width 314 height 224
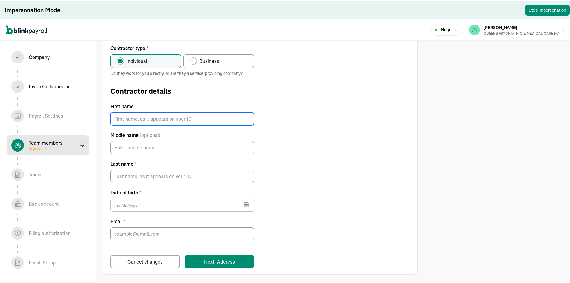
click at [148, 119] on input "First name *" at bounding box center [183, 117] width 144 height 13
click at [344, 65] on div "Contractor type * Individual Business Do they work for you directly, or are the…" at bounding box center [260, 155] width 314 height 224
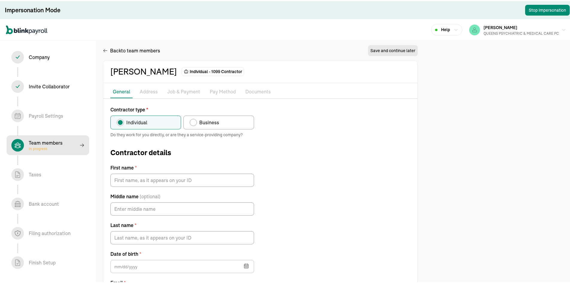
scroll to position [0, 0]
click at [213, 121] on span "Business" at bounding box center [209, 122] width 20 height 7
click at [194, 121] on input "Business" at bounding box center [192, 120] width 5 height 5
radio input "true"
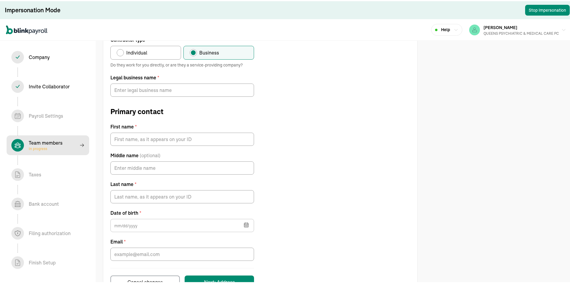
scroll to position [60, 0]
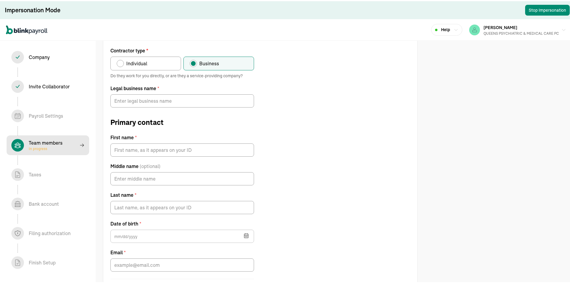
click at [166, 63] on label "Individual" at bounding box center [146, 62] width 71 height 14
click at [121, 63] on input "Individual" at bounding box center [118, 60] width 5 height 5
radio input "true"
type input "david"
type input "singletary"
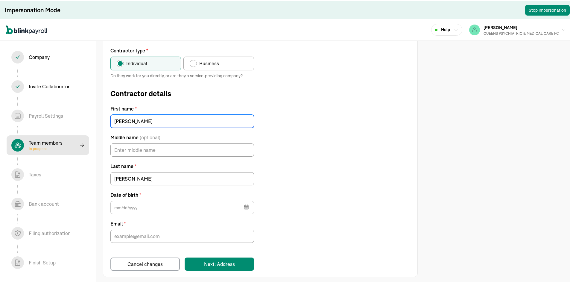
drag, startPoint x: 147, startPoint y: 120, endPoint x: 79, endPoint y: 120, distance: 68.3
click at [79, 120] on section "Impersonation Mode Stop Impersonation Help IRINA DAVIDOFF QUEENS PSYCHIATRIC & …" at bounding box center [287, 112] width 575 height 345
type input "Justina"
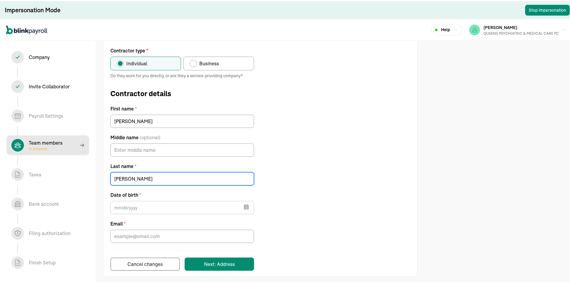
drag, startPoint x: 149, startPoint y: 175, endPoint x: 104, endPoint y: 176, distance: 45.2
click at [104, 176] on div "Contractor type * Individual Business Do they work for you directly, or are the…" at bounding box center [260, 158] width 314 height 224
type input "Momah"
click at [377, 119] on div "Contractor type * Individual Business Do they work for you directly, or are the…" at bounding box center [260, 158] width 314 height 224
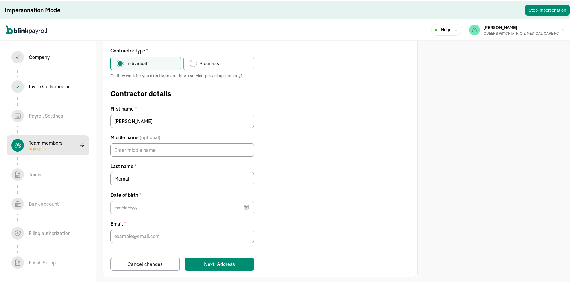
click at [228, 60] on label "Business" at bounding box center [219, 62] width 71 height 14
click at [194, 60] on input "Business" at bounding box center [192, 60] width 5 height 5
radio input "true"
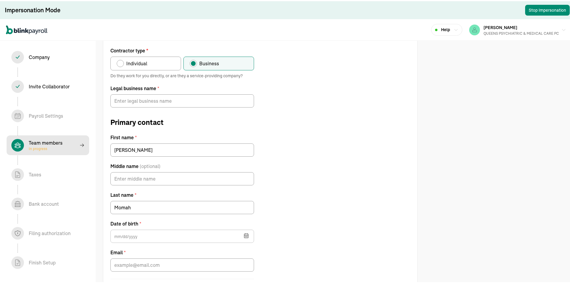
click at [155, 62] on label "Individual" at bounding box center [146, 62] width 71 height 14
click at [121, 62] on input "Individual" at bounding box center [118, 60] width 5 height 5
radio input "true"
type input "david"
type input "singletary"
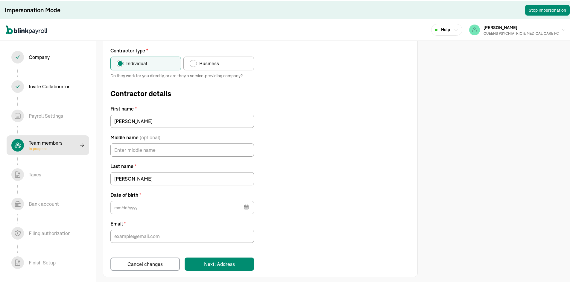
click at [236, 66] on label "Business" at bounding box center [219, 62] width 71 height 14
click at [194, 63] on input "Business" at bounding box center [192, 60] width 5 height 5
radio input "true"
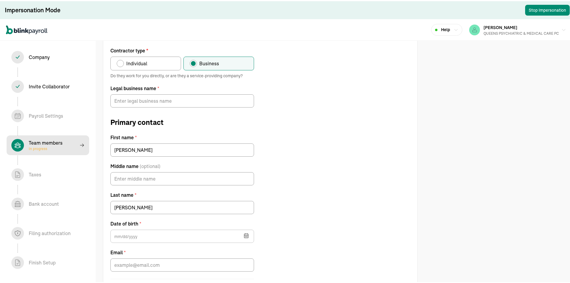
click at [154, 66] on label "Individual" at bounding box center [146, 62] width 71 height 14
click at [121, 63] on input "Individual" at bounding box center [118, 60] width 5 height 5
radio input "true"
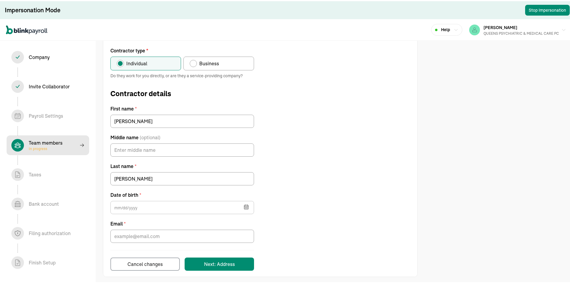
click at [154, 66] on label "Individual" at bounding box center [146, 62] width 71 height 14
click at [121, 63] on input "Individual" at bounding box center [118, 60] width 5 height 5
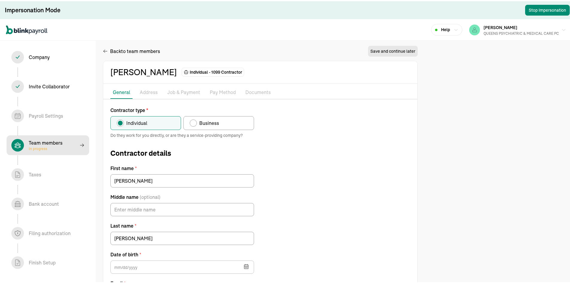
scroll to position [0, 0]
click at [108, 50] on div "Back to team members" at bounding box center [131, 50] width 57 height 7
drag, startPoint x: 148, startPoint y: 181, endPoint x: 81, endPoint y: 171, distance: 67.8
click at [81, 173] on section "Impersonation Mode Stop Impersonation Help IRINA DAVIDOFF QUEENS PSYCHIATRIC & …" at bounding box center [287, 172] width 575 height 345
type input "Justina"
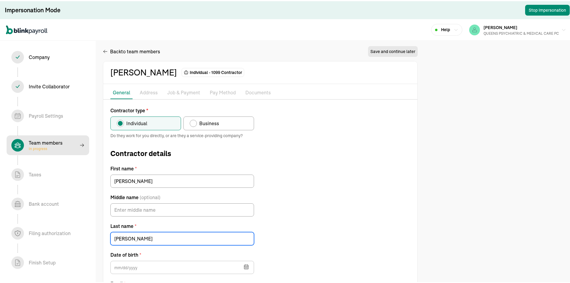
drag, startPoint x: 159, startPoint y: 240, endPoint x: 102, endPoint y: 240, distance: 57.2
click at [102, 240] on div "Back to team members Save and continue later david singletary Individual - 1099…" at bounding box center [260, 190] width 329 height 312
type input "Momah"
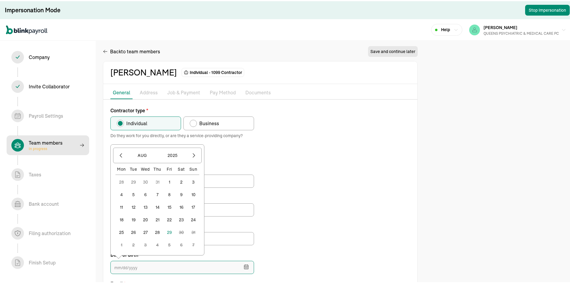
click at [146, 268] on input "text" at bounding box center [183, 266] width 144 height 13
click at [173, 158] on button "2025" at bounding box center [172, 154] width 29 height 11
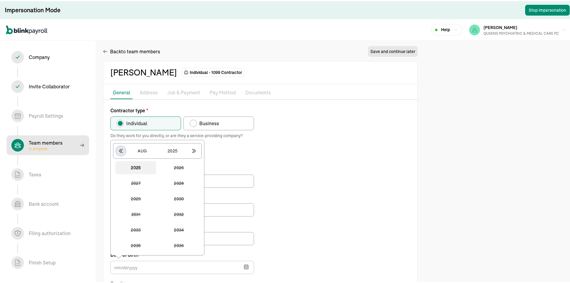
click at [120, 150] on icon "button" at bounding box center [120, 150] width 3 height 4
click at [184, 247] on button "1988" at bounding box center [179, 244] width 41 height 13
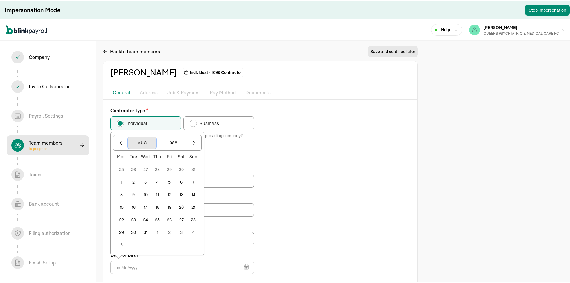
click at [144, 143] on button "Aug" at bounding box center [142, 141] width 29 height 11
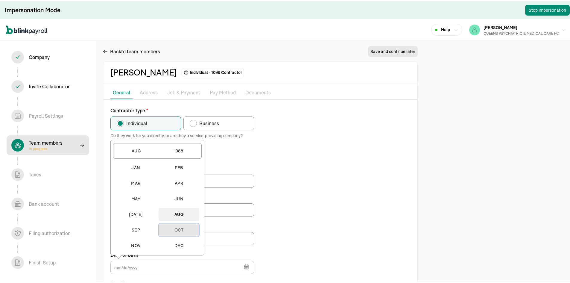
click at [177, 230] on button "Oct" at bounding box center [179, 228] width 41 height 13
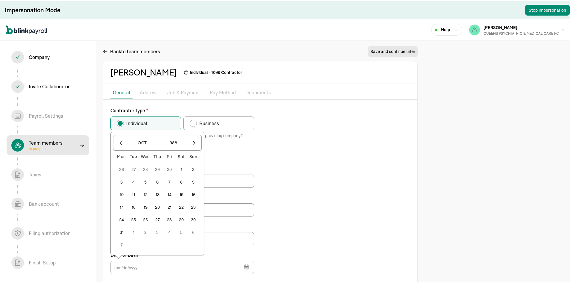
click at [193, 178] on button "9" at bounding box center [193, 181] width 12 height 12
type input "10/09/1988"
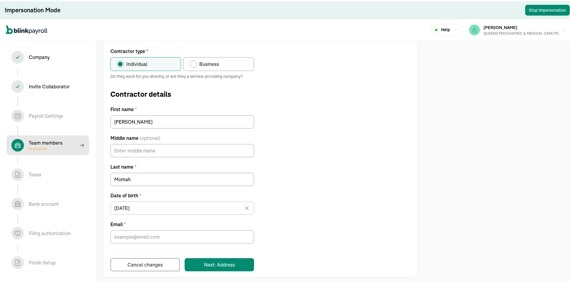
scroll to position [60, 0]
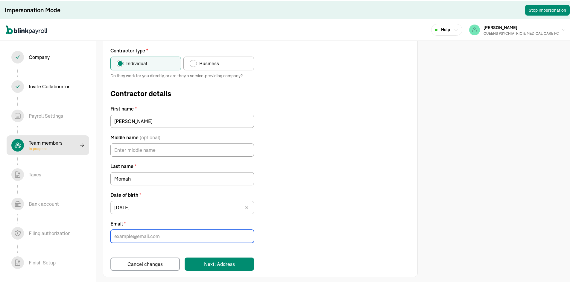
click at [167, 230] on input "Email *" at bounding box center [183, 234] width 144 height 13
paste input "momahja@gmail.com"
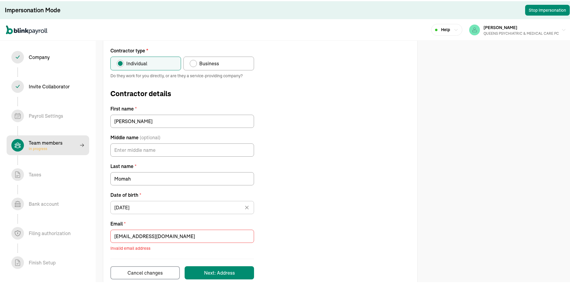
click at [173, 221] on label "Email *" at bounding box center [183, 222] width 144 height 7
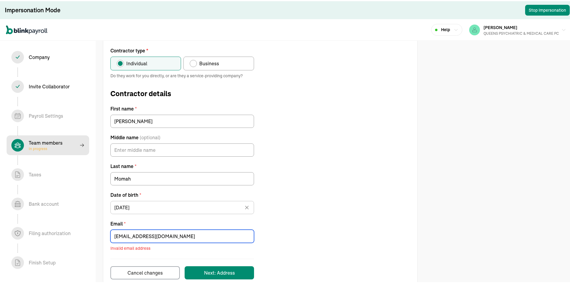
click at [173, 228] on input "momahja@gmail.com" at bounding box center [183, 234] width 144 height 13
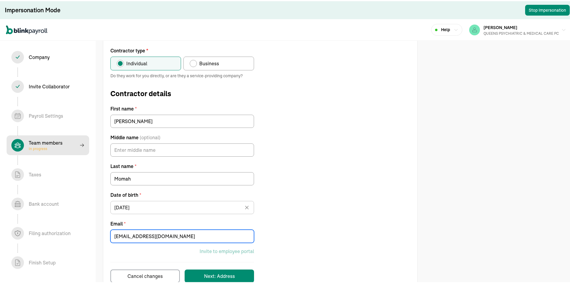
type input "momahja@gmail.com"
click at [347, 135] on div "Contractor type * Individual Business Do they work for you directly, or are the…" at bounding box center [260, 164] width 314 height 236
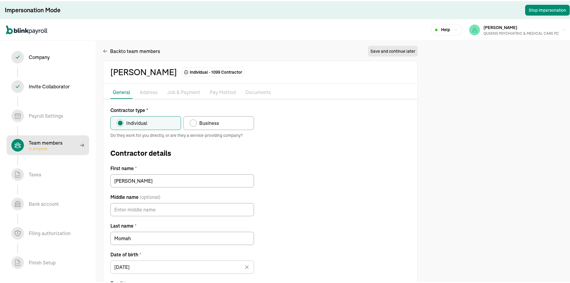
scroll to position [0, 0]
click at [114, 49] on span "Back to team members" at bounding box center [135, 50] width 50 height 7
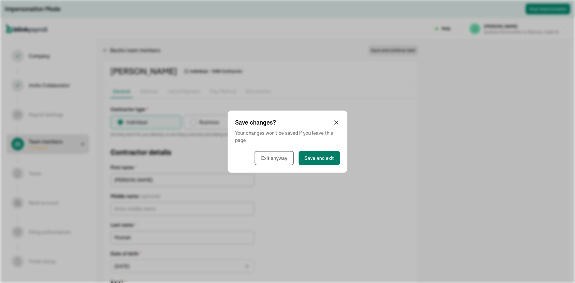
select select "contractor"
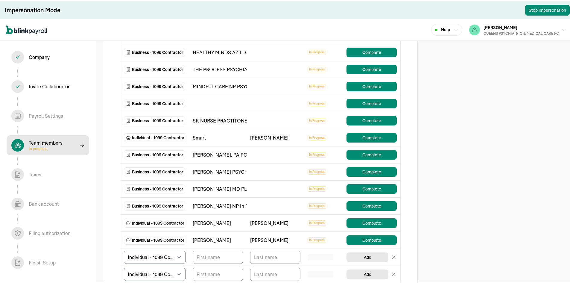
scroll to position [180, 0]
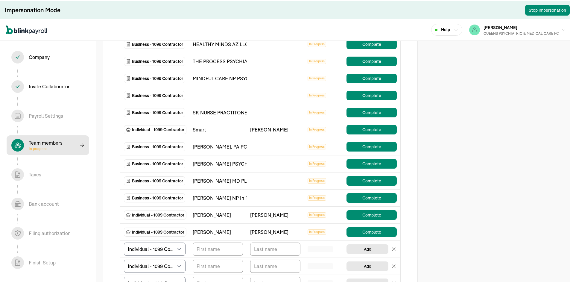
click at [204, 231] on div "david" at bounding box center [218, 230] width 50 height 7
click at [297, 234] on div "singletary" at bounding box center [275, 230] width 50 height 7
click at [309, 228] on td "In Progress" at bounding box center [323, 231] width 39 height 17
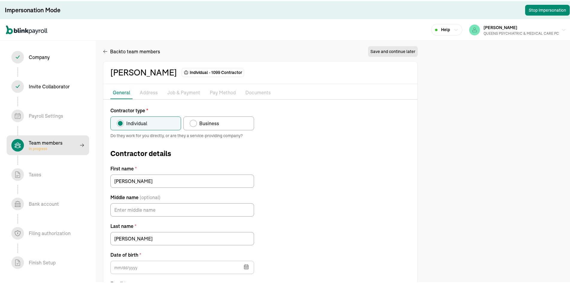
click at [154, 92] on p "Address" at bounding box center [149, 92] width 18 height 8
click at [172, 89] on p "Job & Payment" at bounding box center [183, 92] width 33 height 8
click at [214, 92] on p "Pay Method" at bounding box center [223, 92] width 26 height 8
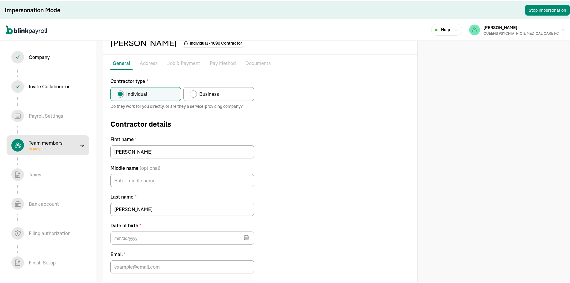
scroll to position [62, 0]
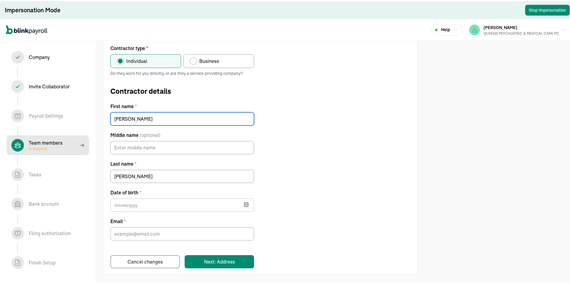
drag, startPoint x: 122, startPoint y: 118, endPoint x: 94, endPoint y: 122, distance: 28.1
click at [94, 122] on section "Impersonation Mode Stop Impersonation Help IRINA DAVIDOFF QUEENS PSYCHIATRIC & …" at bounding box center [287, 110] width 575 height 345
type input "Justina"
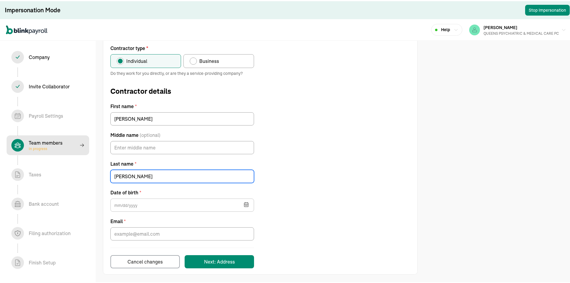
drag, startPoint x: 150, startPoint y: 175, endPoint x: 105, endPoint y: 167, distance: 46.4
click at [103, 170] on div "david singletary Individual - 1099 Contractor Pay Stubs General Address Job & P…" at bounding box center [260, 136] width 315 height 276
type input "Momah"
click at [135, 203] on input "text" at bounding box center [183, 203] width 144 height 13
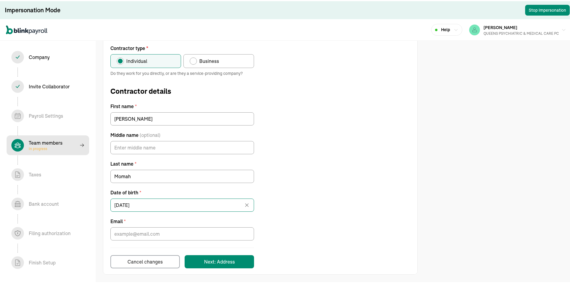
type input "10/09/1988"
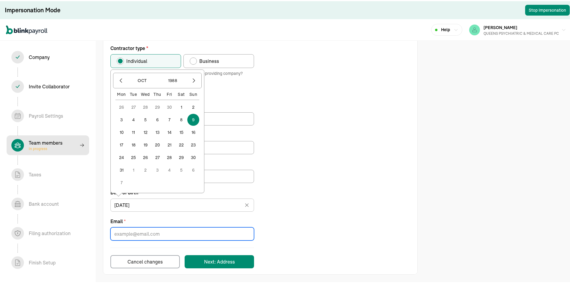
click at [146, 238] on input "Email *" at bounding box center [183, 232] width 144 height 13
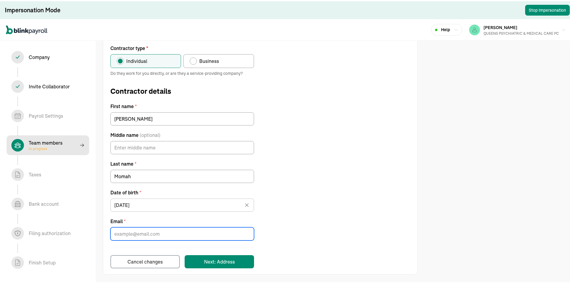
paste input "momahja@gmail.com"
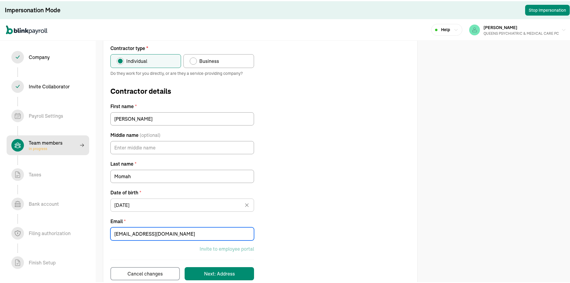
type input "momahja@gmail.com"
click at [336, 202] on div "Contractor type * Individual Business Do they work for you directly, or are the…" at bounding box center [260, 161] width 314 height 236
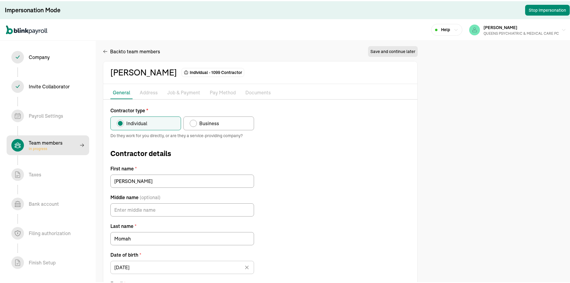
scroll to position [74, 0]
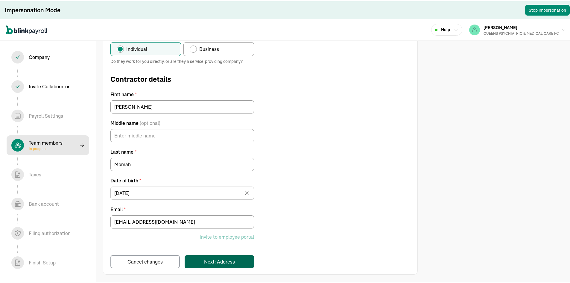
click at [242, 266] on button "Next: Address" at bounding box center [219, 260] width 69 height 13
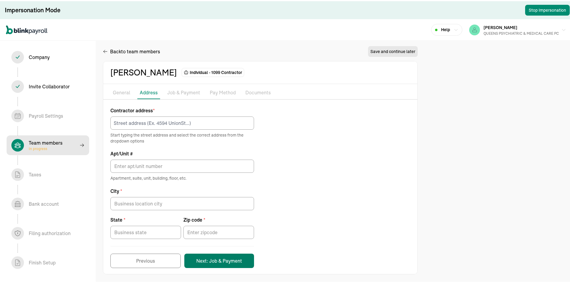
scroll to position [0, 0]
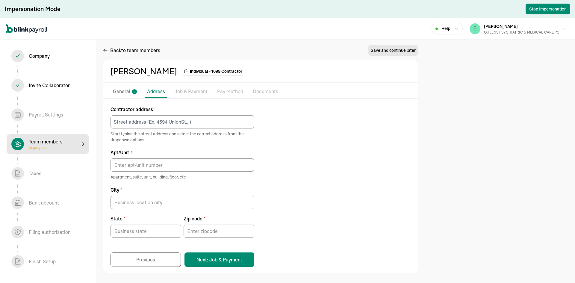
click at [128, 94] on p "General" at bounding box center [121, 92] width 17 height 8
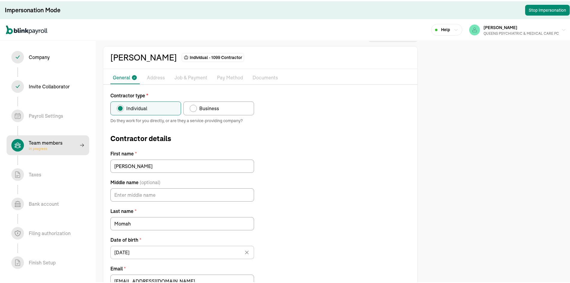
scroll to position [14, 0]
click at [210, 107] on span "Business" at bounding box center [209, 107] width 20 height 7
click at [194, 107] on input "Business" at bounding box center [192, 106] width 5 height 5
radio input "true"
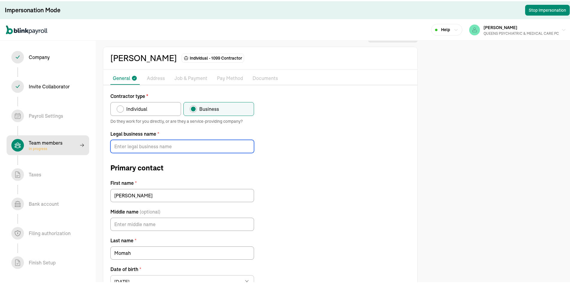
click at [142, 142] on input "Legal business name *" at bounding box center [183, 145] width 144 height 13
paste input "SELECT PSYCHIATRY LLC"
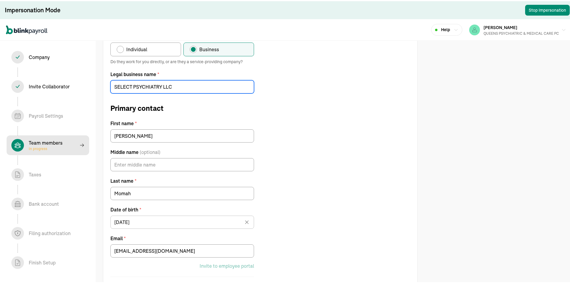
scroll to position [0, 0]
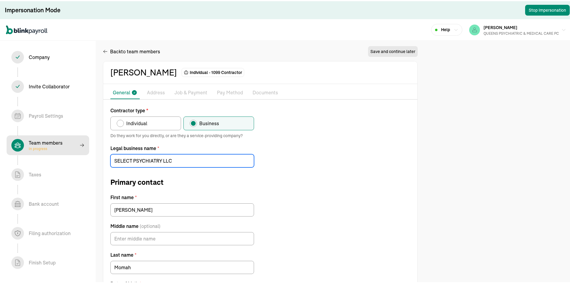
type input "SELECT PSYCHIATRY LLC"
click at [196, 175] on form "Contractor type * Individual Business Do they work for you directly, or are the…" at bounding box center [183, 238] width 144 height 264
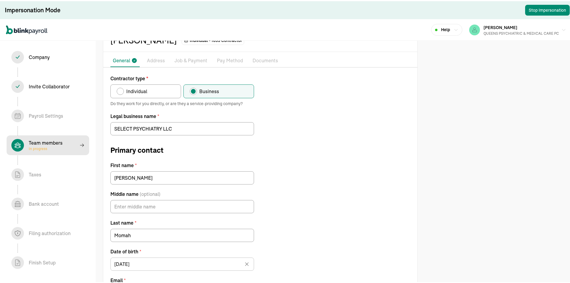
scroll to position [103, 0]
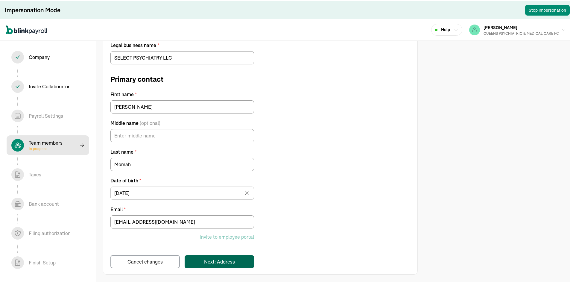
click at [238, 256] on button "Next: Address" at bounding box center [219, 260] width 69 height 13
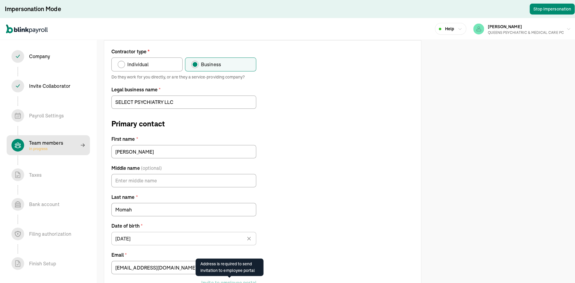
scroll to position [0, 0]
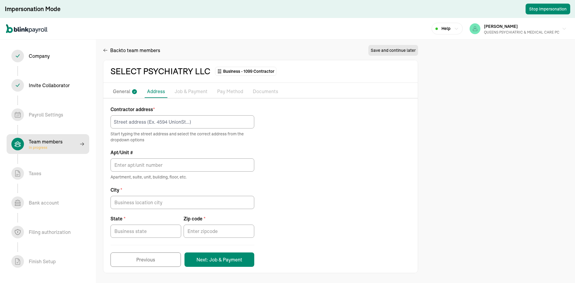
click at [125, 92] on p "General" at bounding box center [121, 92] width 17 height 8
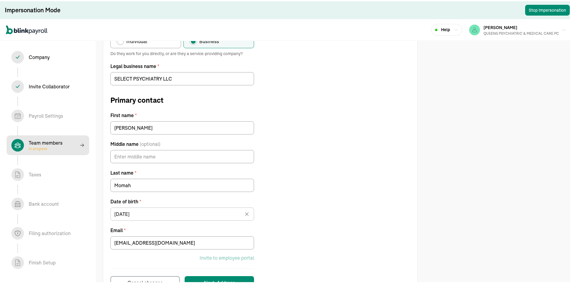
scroll to position [90, 0]
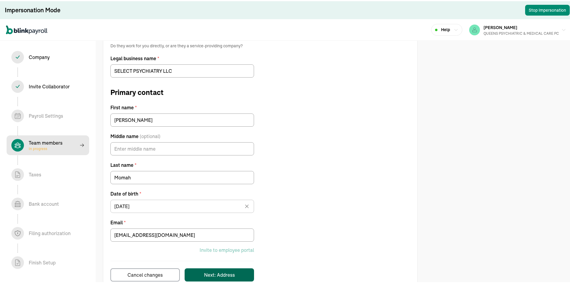
click at [233, 268] on button "Next: Address" at bounding box center [219, 273] width 69 height 13
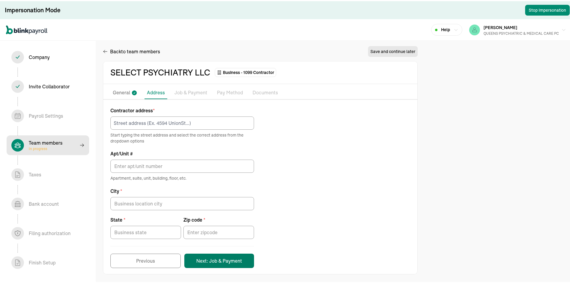
scroll to position [0, 0]
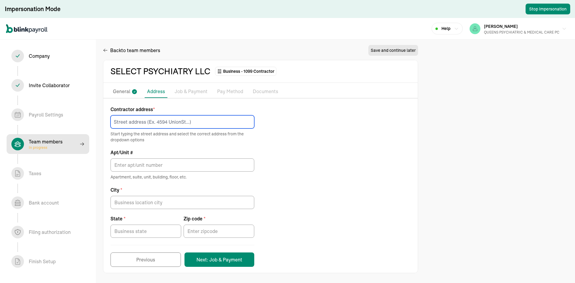
click at [187, 121] on input at bounding box center [183, 121] width 144 height 13
paste input "2818 Miles AVE"
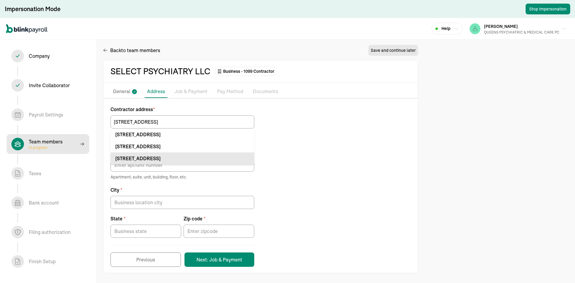
click at [187, 160] on div "2818 Miles Ave Bronx, NY 10465" at bounding box center [182, 158] width 134 height 7
type input "2818 Miles Ave"
type input "Bronx"
type input "NY"
type input "10465"
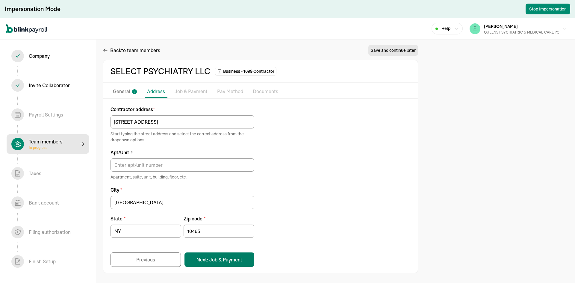
click at [234, 258] on button "Next: Job & Payment" at bounding box center [219, 259] width 70 height 14
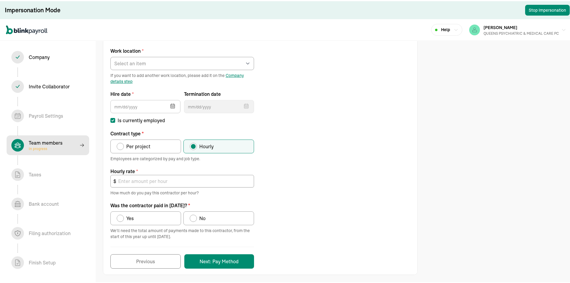
scroll to position [66, 0]
click at [151, 62] on select "Select an item REGO PARK 2751 S Ocean Dr Apt 9075 25 W 68th St 2751 S Ocean Dr …" at bounding box center [183, 61] width 144 height 13
select select "Works from home"
click at [111, 55] on select "Select an item REGO PARK 2751 S Ocean Dr Apt 9075 25 W 68th St 2751 S Ocean Dr …" at bounding box center [183, 61] width 144 height 13
click at [164, 105] on button "button" at bounding box center [172, 104] width 17 height 16
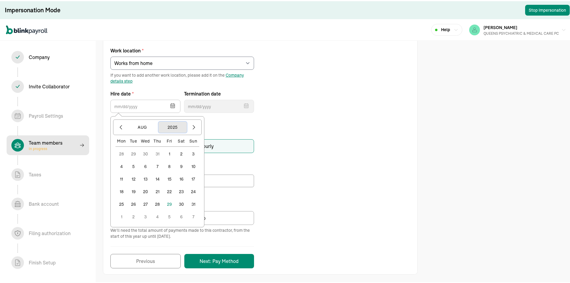
click at [169, 125] on button "2025" at bounding box center [172, 125] width 29 height 11
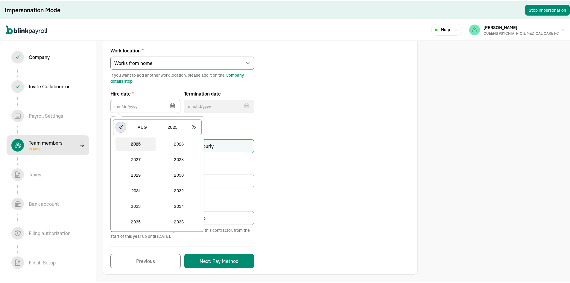
click at [122, 124] on icon "button" at bounding box center [121, 126] width 6 height 6
click at [182, 223] on button "2024" at bounding box center [179, 220] width 41 height 13
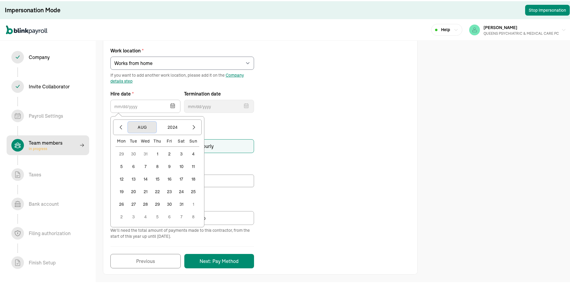
click at [140, 125] on button "Aug" at bounding box center [142, 125] width 29 height 11
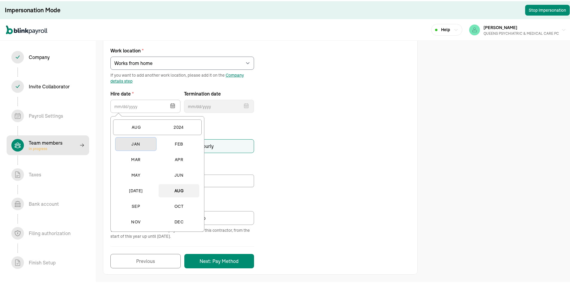
click at [142, 140] on button "Jan" at bounding box center [136, 142] width 41 height 13
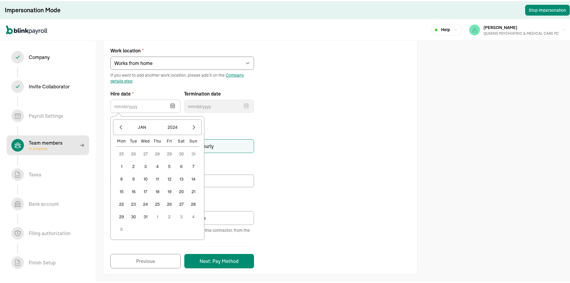
click at [122, 165] on button "1" at bounding box center [122, 165] width 12 height 12
type input "01/01/2024"
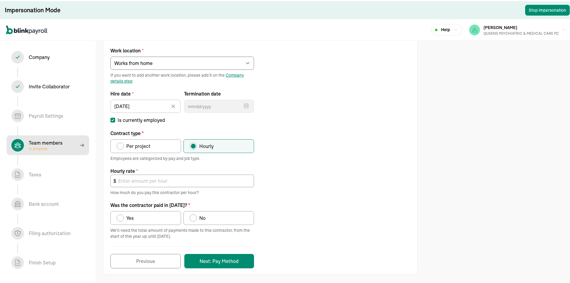
click at [135, 148] on span "Per project" at bounding box center [138, 144] width 24 height 7
click at [121, 146] on input "Per project" at bounding box center [118, 143] width 5 height 5
radio input "true"
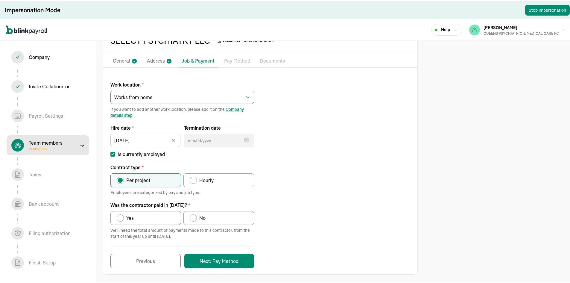
scroll to position [32, 0]
click at [132, 211] on label "Yes" at bounding box center [146, 217] width 71 height 14
click at [121, 213] on input "Yes" at bounding box center [118, 215] width 5 height 5
radio input "true"
click at [220, 256] on button "Next: Pay Method" at bounding box center [219, 260] width 70 height 14
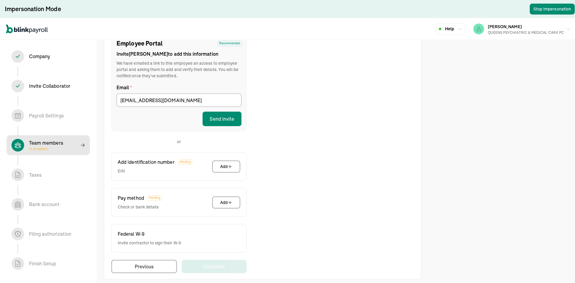
scroll to position [76, 0]
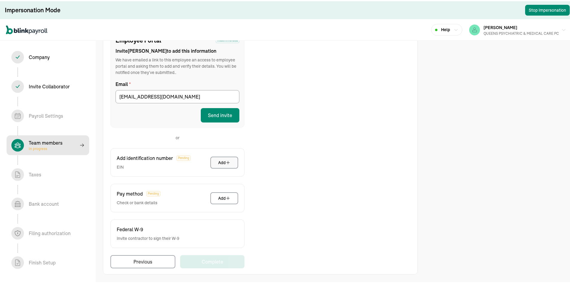
click at [228, 157] on button "Add" at bounding box center [225, 161] width 28 height 12
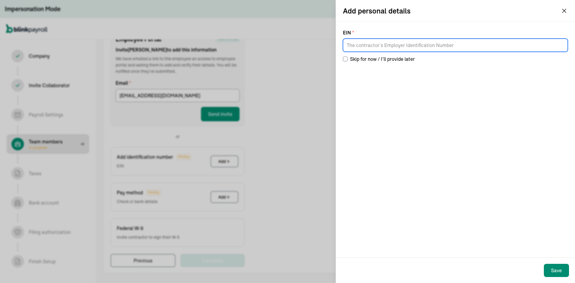
click at [399, 43] on input at bounding box center [455, 45] width 225 height 13
paste input "92-0874875"
type input "92-0874875"
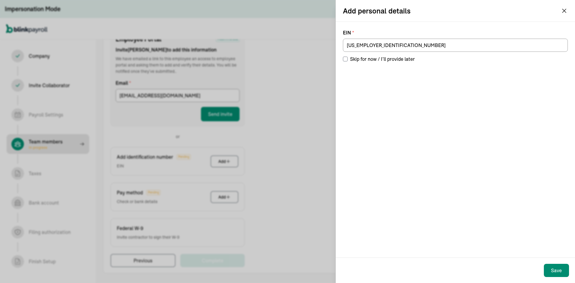
drag, startPoint x: 385, startPoint y: 196, endPoint x: 385, endPoint y: 193, distance: 3.6
click at [385, 193] on div "EIN * 92-0874875 Skip for now / I’ll provide later" at bounding box center [455, 140] width 239 height 236
click at [556, 270] on div "Save" at bounding box center [556, 270] width 11 height 7
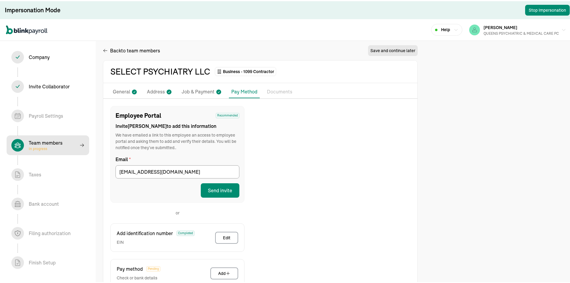
scroll to position [0, 0]
select select "contractor"
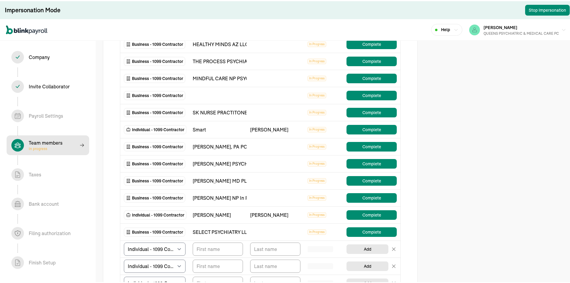
scroll to position [210, 0]
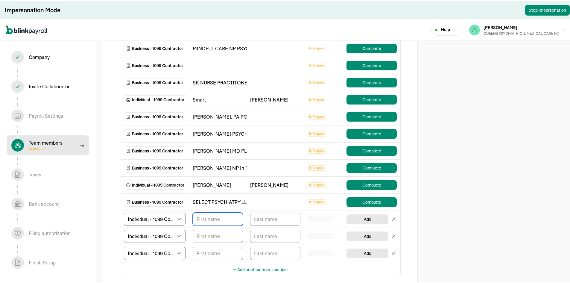
click at [209, 215] on input "TextInput" at bounding box center [218, 217] width 50 height 13
paste input "Marta"
type input "Marta"
click at [276, 218] on input "TextInput" at bounding box center [275, 217] width 50 height 13
paste input "Partyka"
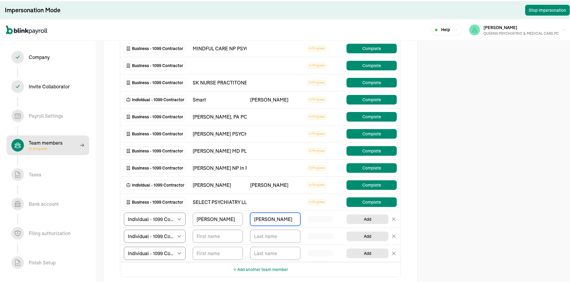
type input "Partyka"
click at [500, 122] on div "Add Employees & Contractors Tell us about your team and their pay details We've…" at bounding box center [287, 92] width 575 height 604
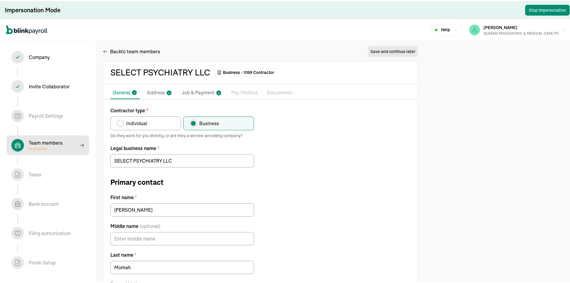
click at [160, 124] on label "Individual" at bounding box center [146, 122] width 71 height 14
click at [121, 123] on input "Individual" at bounding box center [118, 120] width 5 height 5
radio input "true"
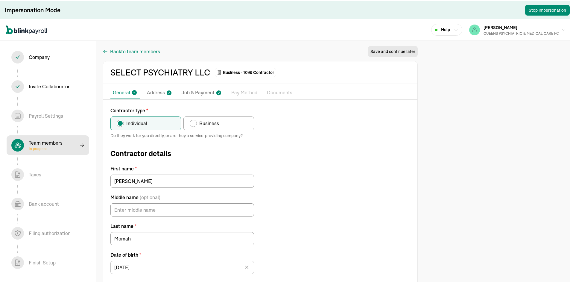
click at [125, 48] on span "to team members" at bounding box center [140, 50] width 39 height 7
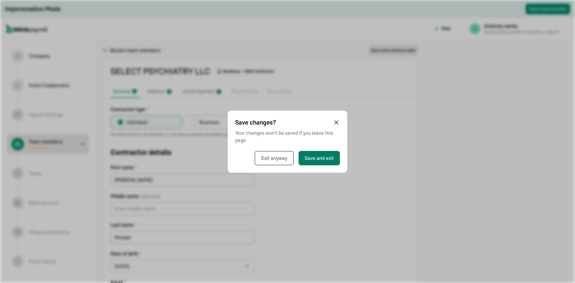
select select "contractor"
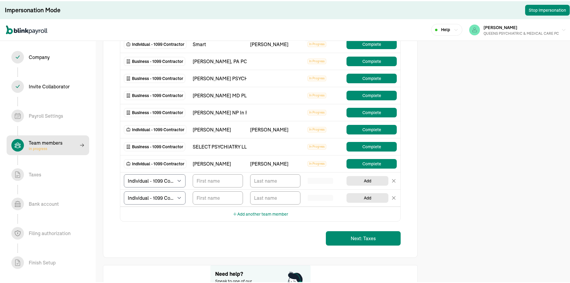
scroll to position [299, 0]
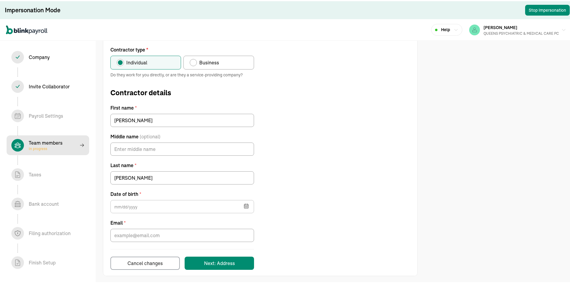
scroll to position [62, 0]
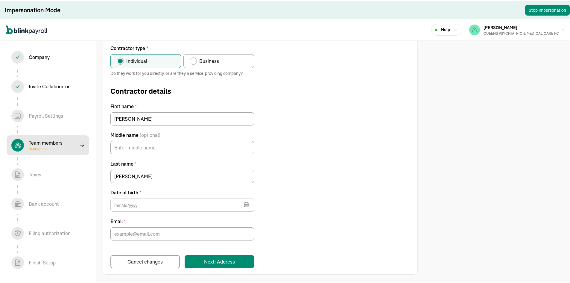
click at [224, 54] on label "Business" at bounding box center [219, 60] width 71 height 14
click at [194, 56] on input "Business" at bounding box center [192, 58] width 5 height 5
radio input "true"
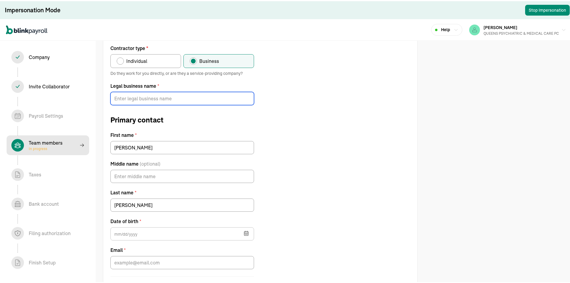
click at [136, 95] on input "Legal business name *" at bounding box center [183, 97] width 144 height 13
paste input "MNP MEDICAL SERVICES LLC"
type input "MNP MEDICAL SERVICES LLC"
click at [382, 119] on div "Contractor type * Individual Business Do they work for you directly, or are the…" at bounding box center [260, 169] width 314 height 252
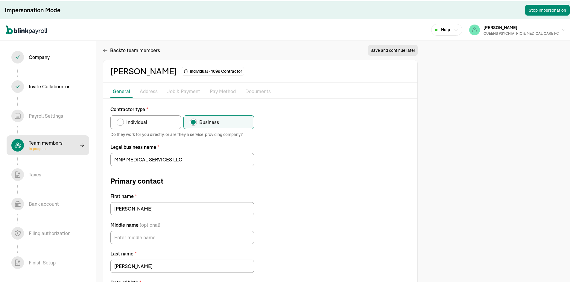
scroll to position [91, 0]
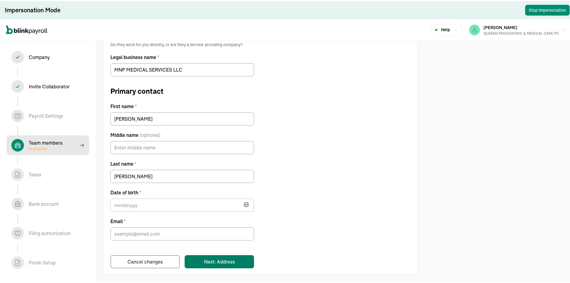
click at [228, 261] on div "Next: Address" at bounding box center [219, 260] width 31 height 7
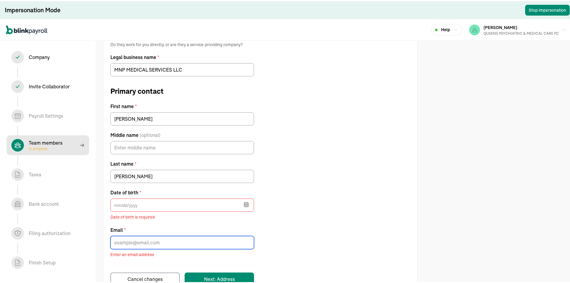
click at [136, 239] on input "Email *" at bounding box center [183, 241] width 144 height 13
paste input "martapartyka@aol.com"
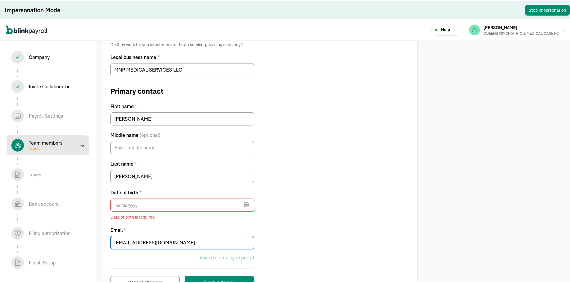
type input "martapartyka@aol.com"
click at [350, 171] on div "Contractor type * Individual Business Do they work for you directly, or are the…" at bounding box center [260, 151] width 314 height 273
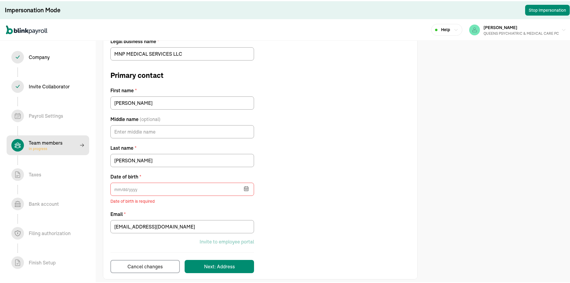
scroll to position [112, 0]
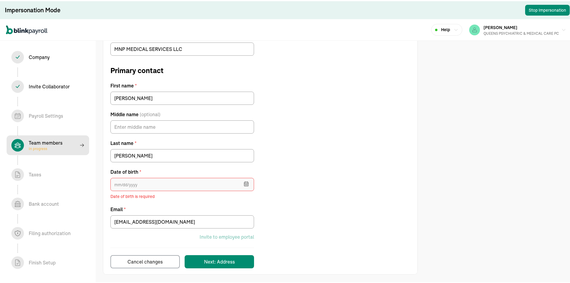
click at [152, 178] on input "text" at bounding box center [183, 183] width 144 height 13
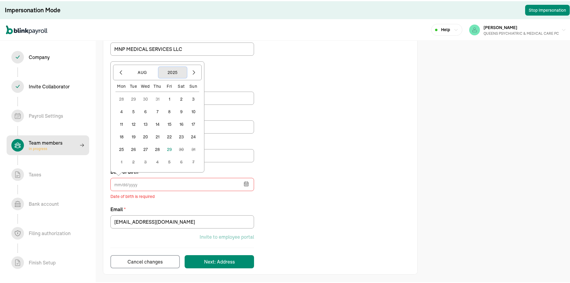
click at [169, 68] on button "2025" at bounding box center [172, 71] width 29 height 11
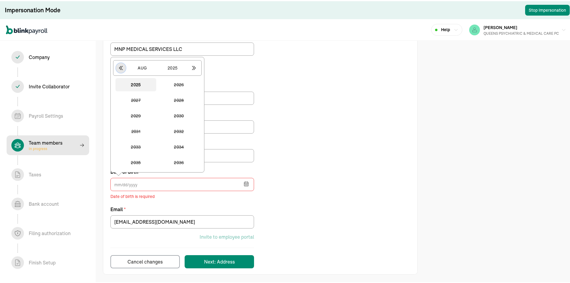
click at [122, 67] on icon "button" at bounding box center [121, 67] width 6 height 6
click at [195, 65] on icon "button" at bounding box center [194, 67] width 6 height 6
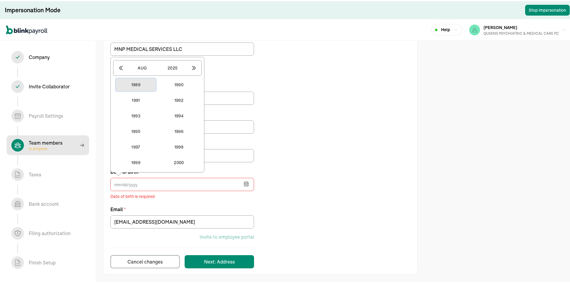
click at [142, 83] on button "1989" at bounding box center [136, 83] width 41 height 13
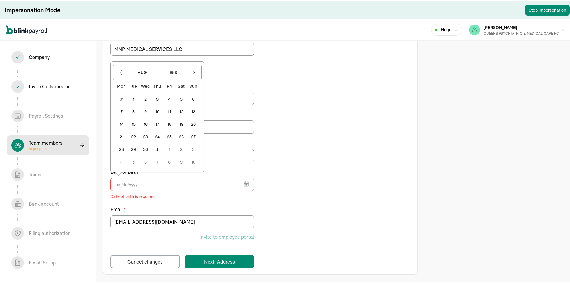
click at [145, 106] on button "9" at bounding box center [146, 111] width 12 height 12
type input "08/09/1989"
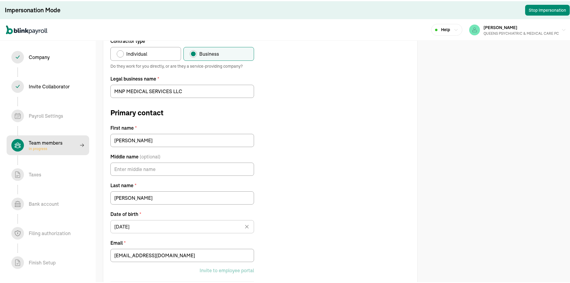
scroll to position [103, 0]
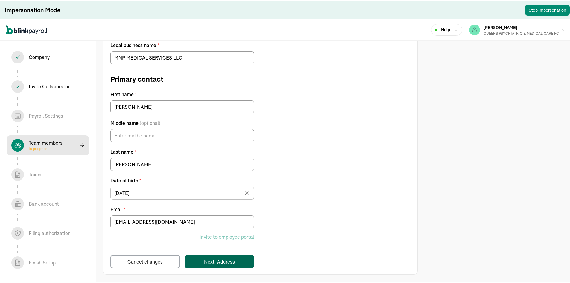
click at [231, 258] on div "Next: Address" at bounding box center [219, 260] width 31 height 7
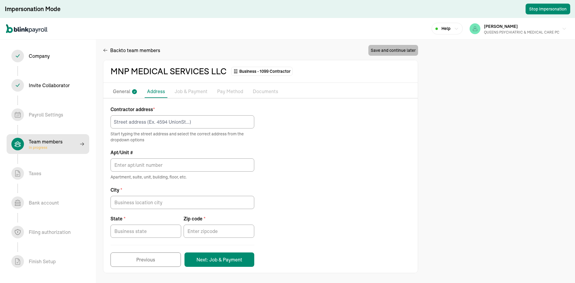
select select "contractor"
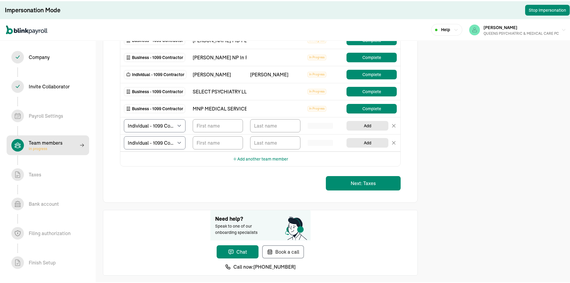
scroll to position [321, 0]
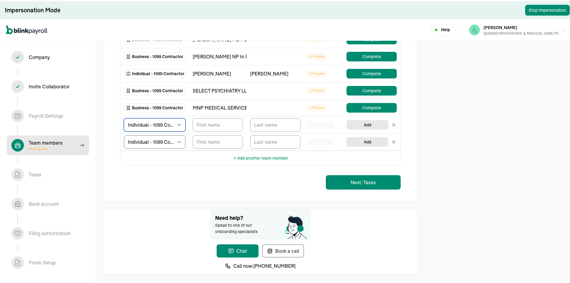
click at [182, 121] on select "Select W2 Employee Individual - 1099 Contractor Business - 1099 Contractor" at bounding box center [155, 123] width 62 height 13
select select "businessVendor"
click at [124, 117] on select "Select W2 Employee Individual - 1099 Contractor Business - 1099 Contractor" at bounding box center [155, 123] width 62 height 13
click at [221, 127] on input "TextInput" at bounding box center [218, 123] width 50 height 13
paste input "M and M Psychiatric Nurse Practitioner Services PLLC"
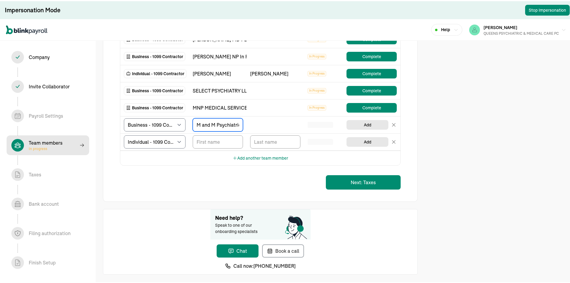
scroll to position [0, 73]
type input "M and M Psychiatric Nurse Practitioner Services PLLC"
click at [382, 125] on button "Add" at bounding box center [368, 124] width 42 height 10
click at [376, 125] on button "Add" at bounding box center [368, 124] width 42 height 10
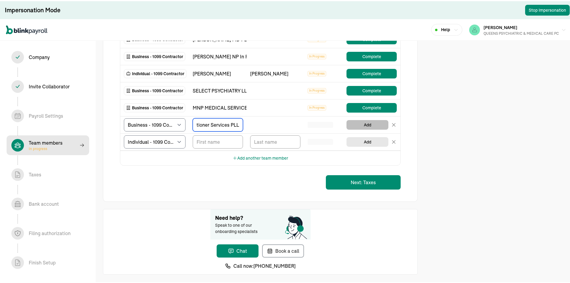
click at [376, 125] on button "Add" at bounding box center [368, 124] width 42 height 10
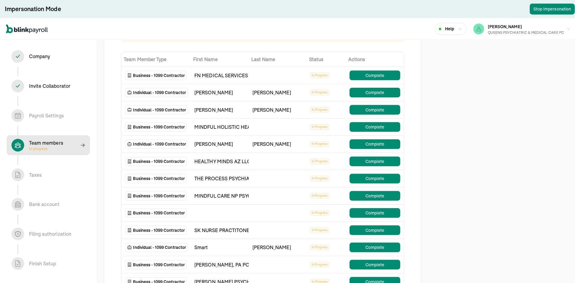
scroll to position [0, 0]
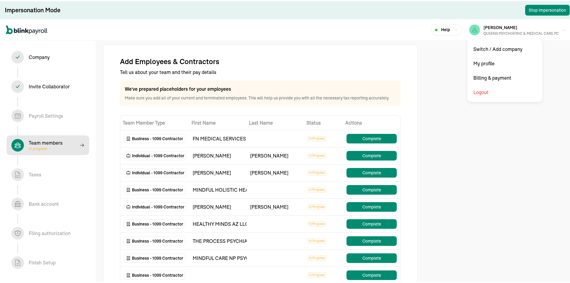
click at [530, 32] on div "QUEENS PSYCHIATRIC & MEDICAL CARE PC" at bounding box center [521, 32] width 75 height 5
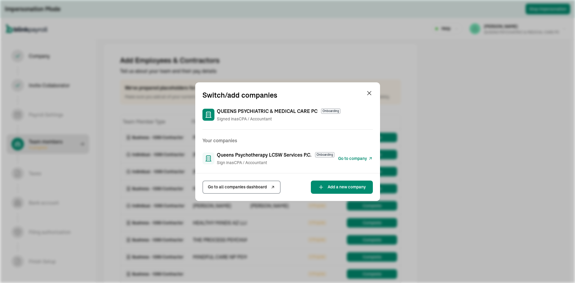
click at [353, 158] on span "Go to company" at bounding box center [352, 158] width 29 height 6
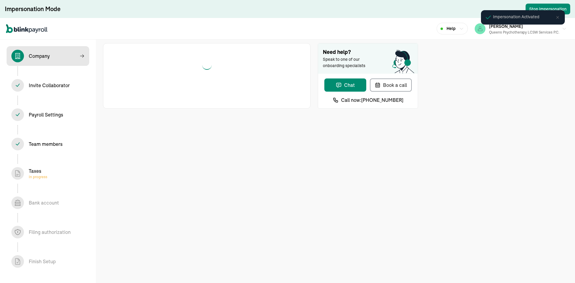
select select "Limited Liability Company (LLC)"
select select "Health Care"
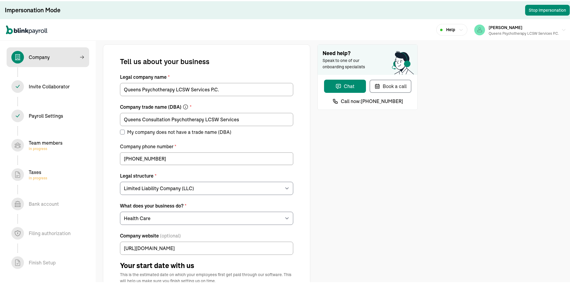
click at [52, 142] on div "Team members In progress" at bounding box center [46, 144] width 34 height 12
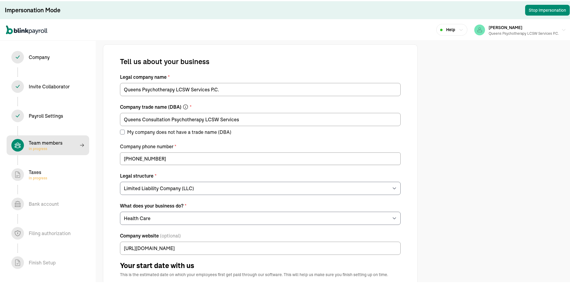
select select "contractor"
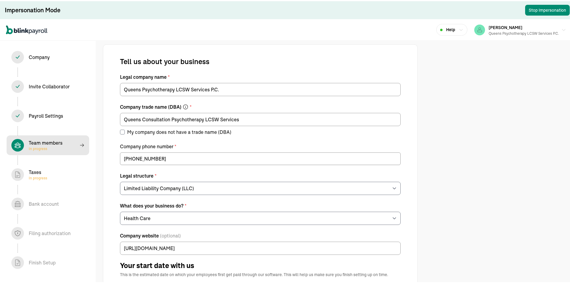
select select "contractor"
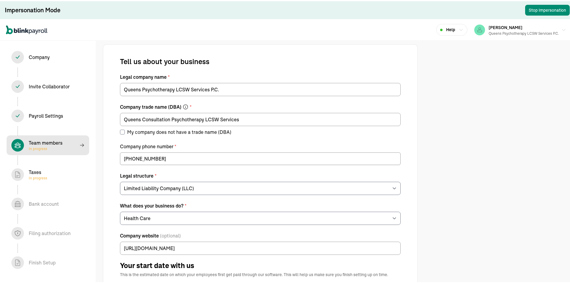
select select "contractor"
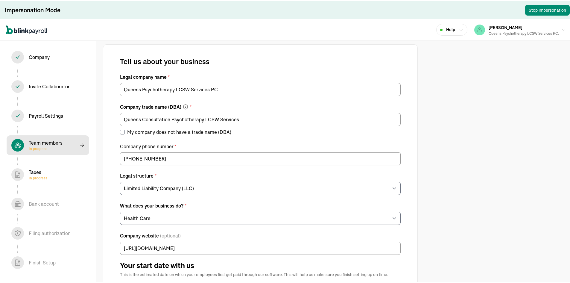
select select "contractor"
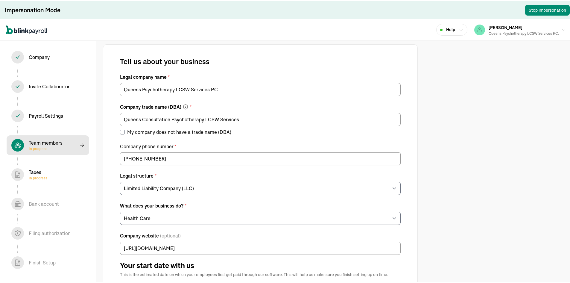
select select "contractor"
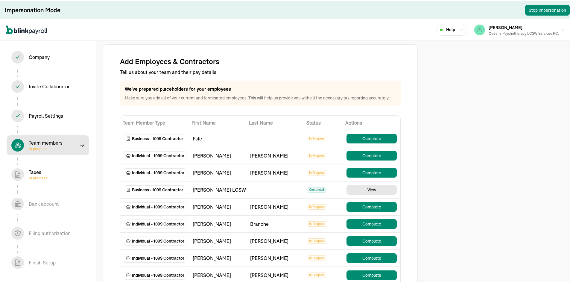
click at [214, 122] on span "First Name" at bounding box center [218, 121] width 53 height 7
click at [191, 119] on th "First Name" at bounding box center [217, 121] width 57 height 15
click at [199, 120] on span "First Name" at bounding box center [218, 121] width 53 height 7
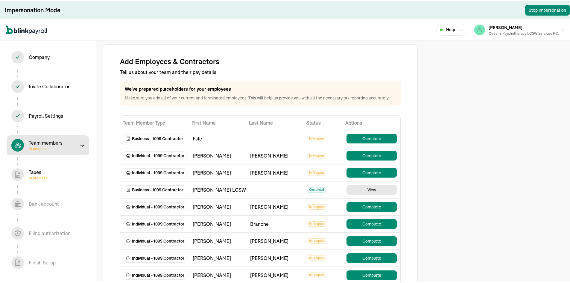
click at [199, 120] on span "First Name" at bounding box center [218, 121] width 53 height 7
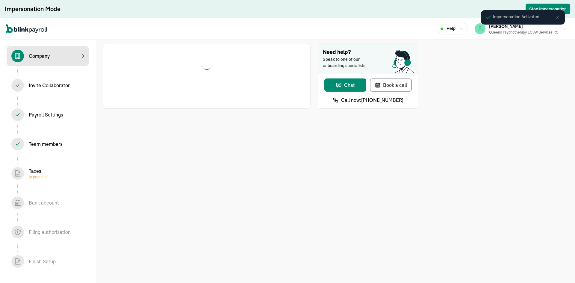
select select "Limited Liability Company (LLC)"
select select "Health Care"
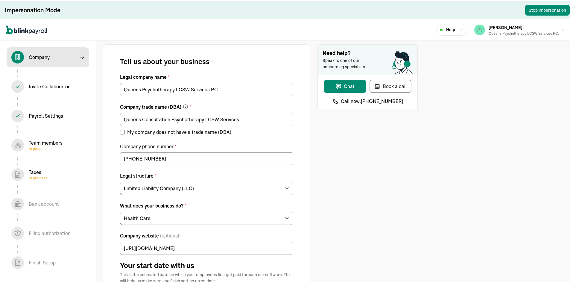
click at [52, 142] on div "Team members In progress" at bounding box center [46, 144] width 34 height 12
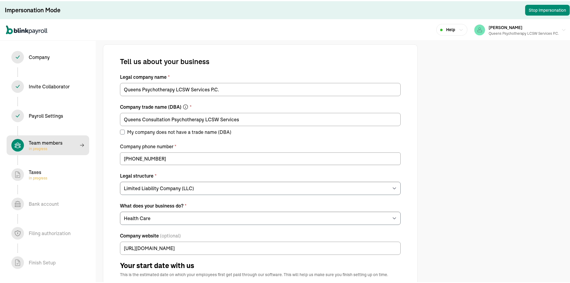
select select "contractor"
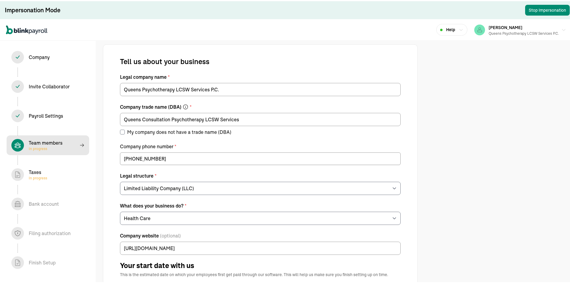
select select "contractor"
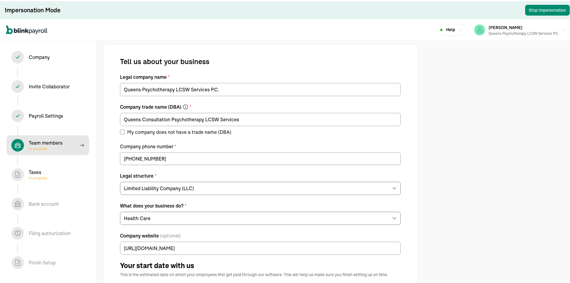
select select "contractor"
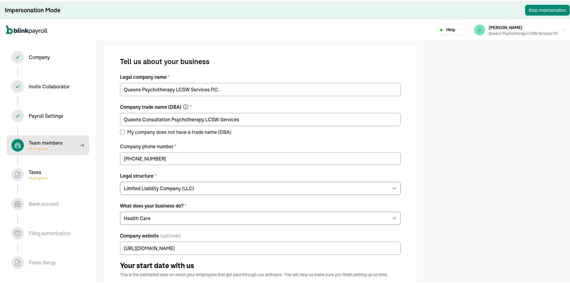
select select "contractor"
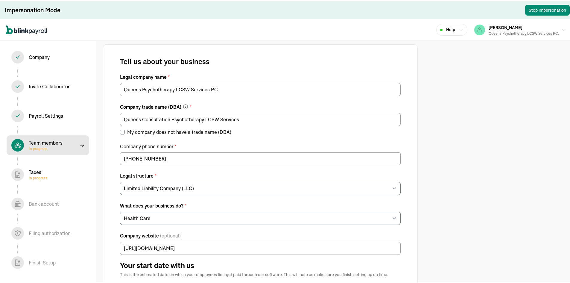
select select "contractor"
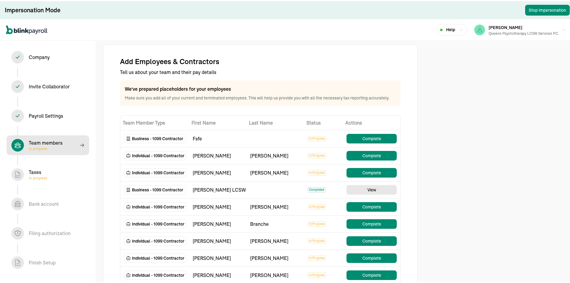
click at [214, 122] on span "First Name" at bounding box center [218, 121] width 53 height 7
click at [191, 119] on th "First Name" at bounding box center [217, 121] width 57 height 15
click at [199, 120] on span "First Name" at bounding box center [218, 121] width 53 height 7
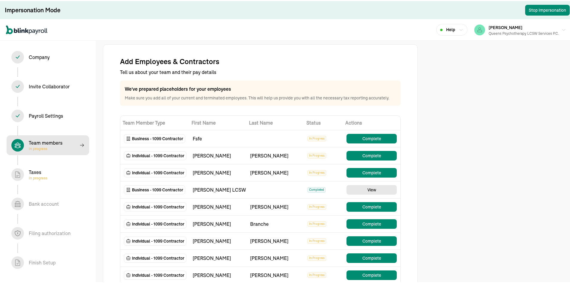
click at [199, 120] on span "First Name" at bounding box center [218, 121] width 53 height 7
